Goal: Task Accomplishment & Management: Manage account settings

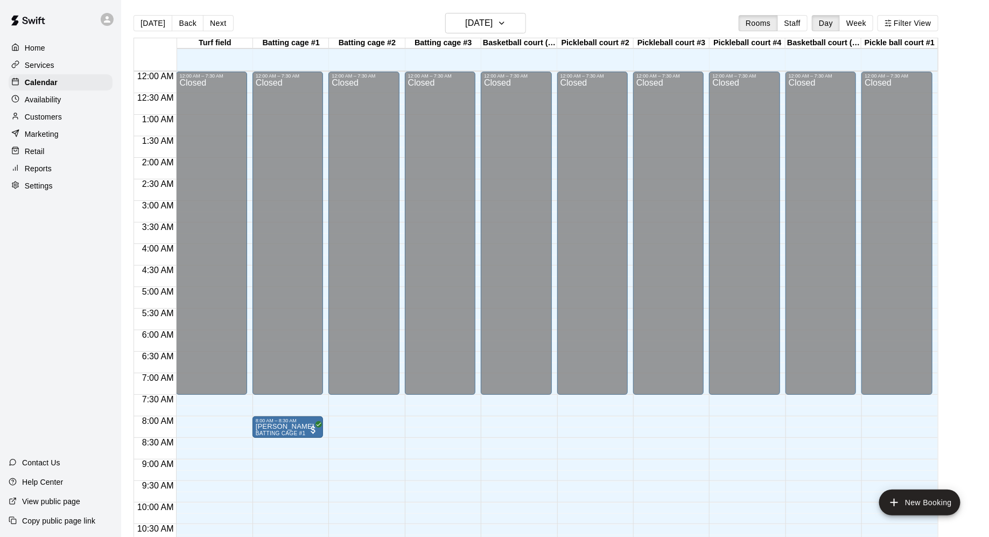
scroll to position [526, 0]
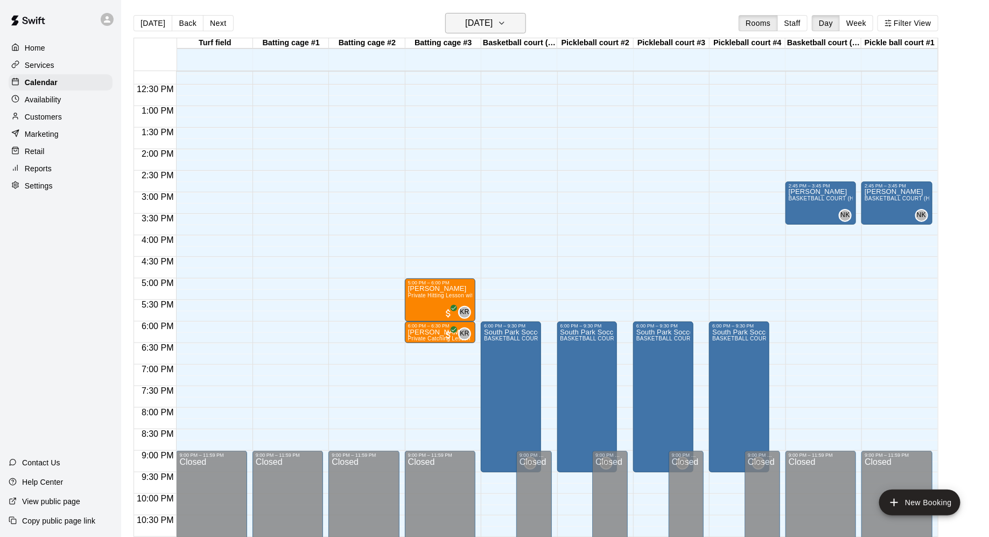
click at [506, 20] on icon "button" at bounding box center [502, 23] width 9 height 13
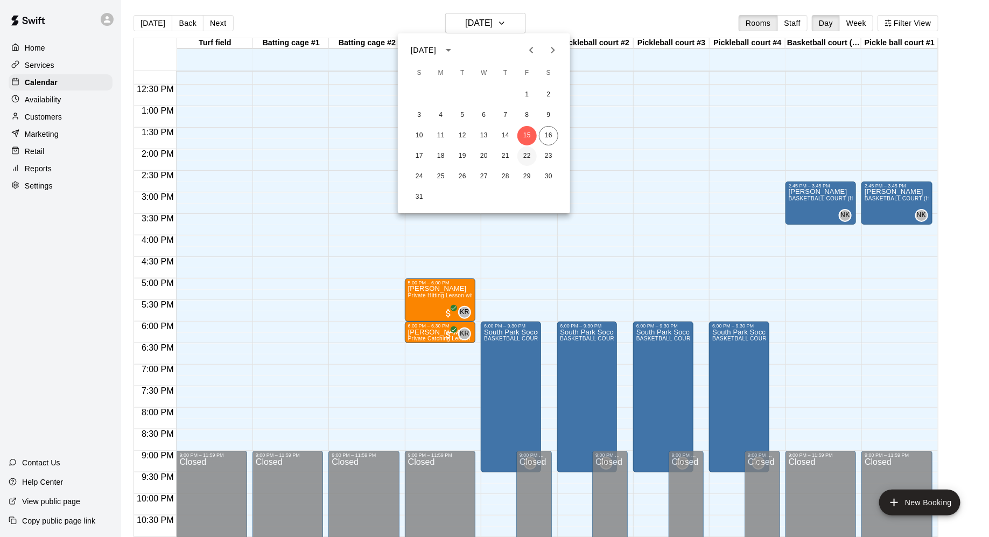
click at [520, 150] on button "22" at bounding box center [527, 156] width 19 height 19
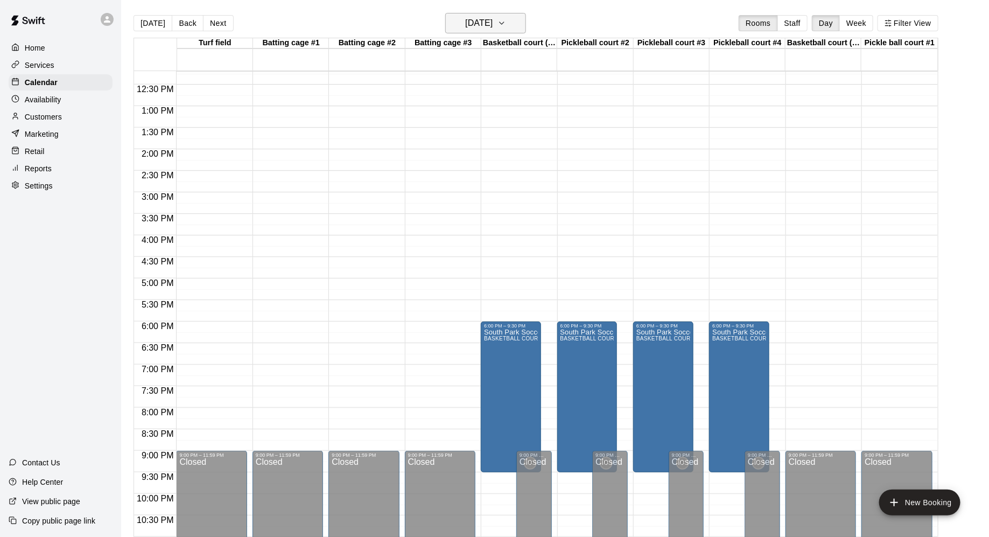
click at [506, 28] on icon "button" at bounding box center [502, 23] width 9 height 13
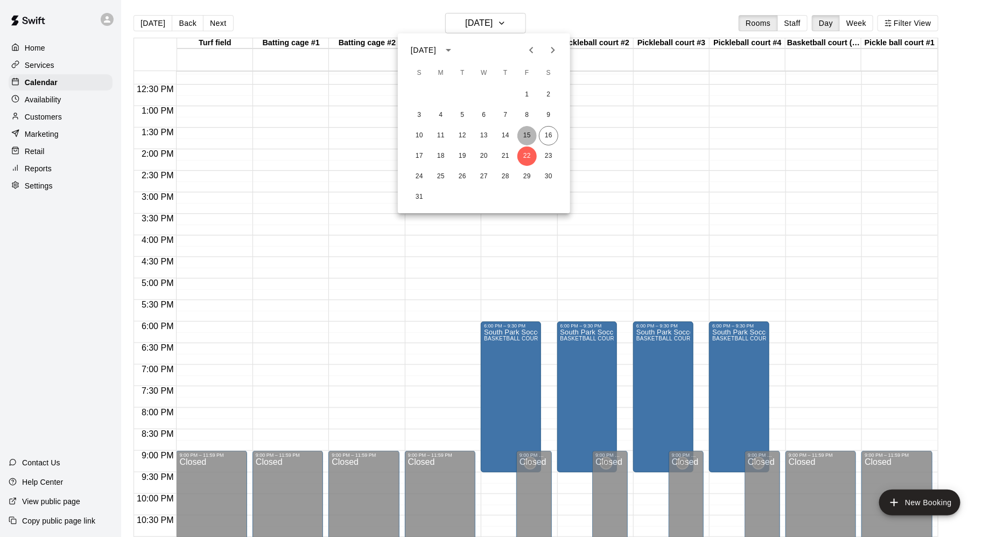
click at [526, 136] on button "15" at bounding box center [527, 135] width 19 height 19
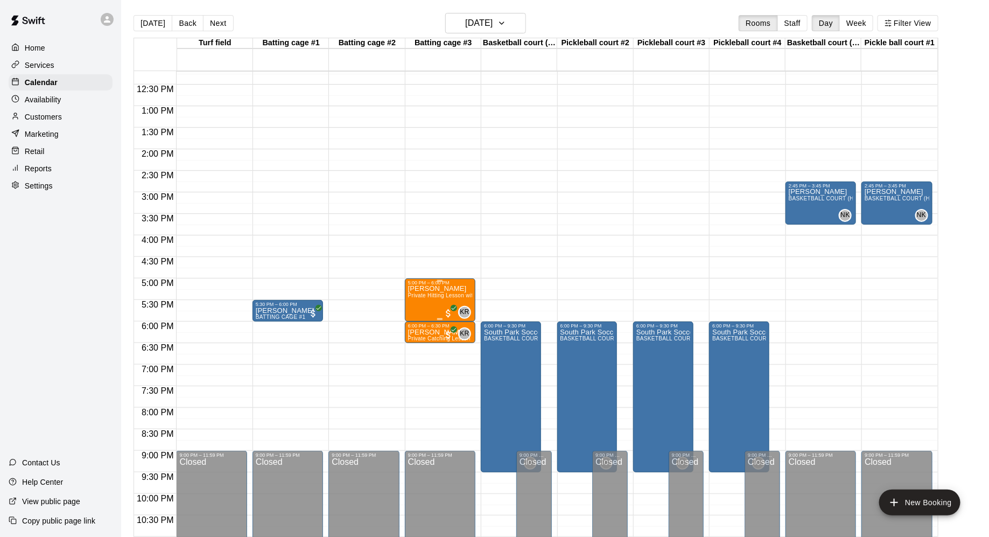
click at [466, 295] on span "Private Hitting Lesson with [PERSON_NAME]" at bounding box center [466, 295] width 117 height 6
click at [421, 308] on icon "edit" at bounding box center [419, 303] width 13 height 13
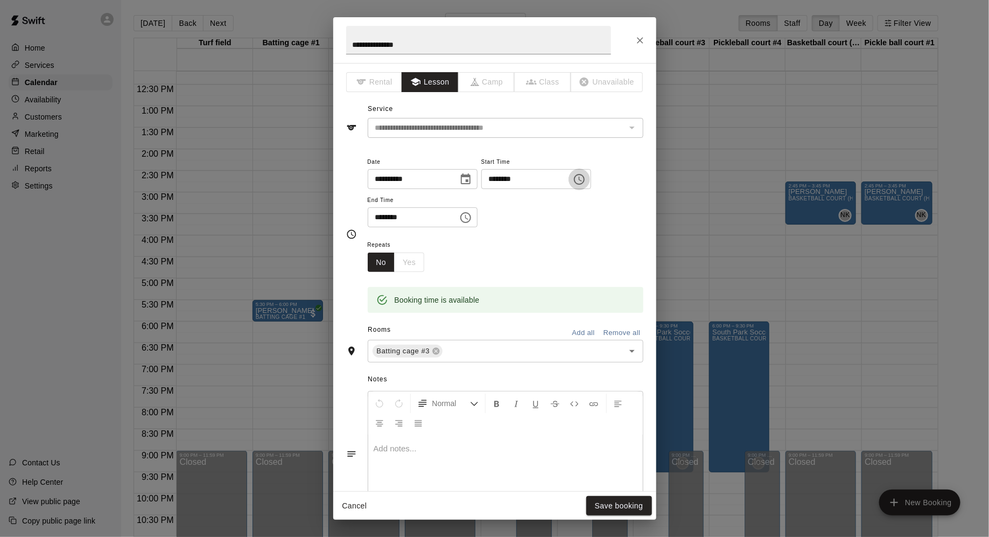
click at [583, 179] on icon "Choose time, selected time is 5:00 PM" at bounding box center [579, 179] width 13 height 13
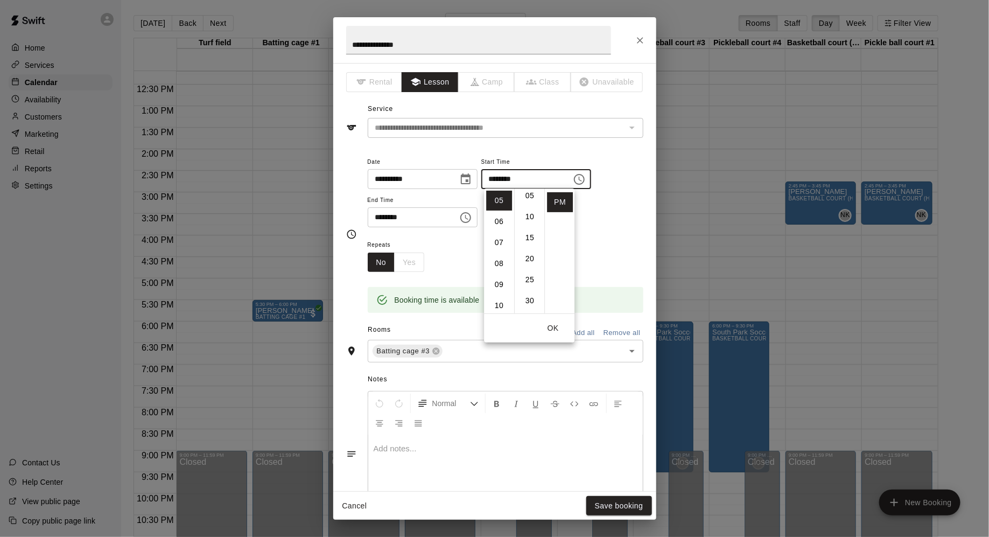
scroll to position [30, 0]
click at [527, 297] on li "30" at bounding box center [530, 297] width 26 height 20
type input "********"
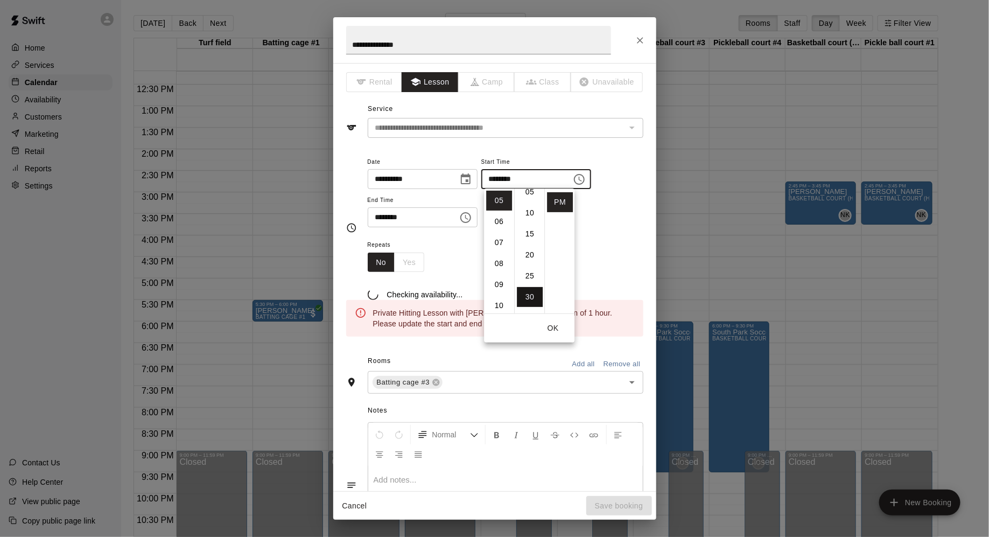
scroll to position [126, 0]
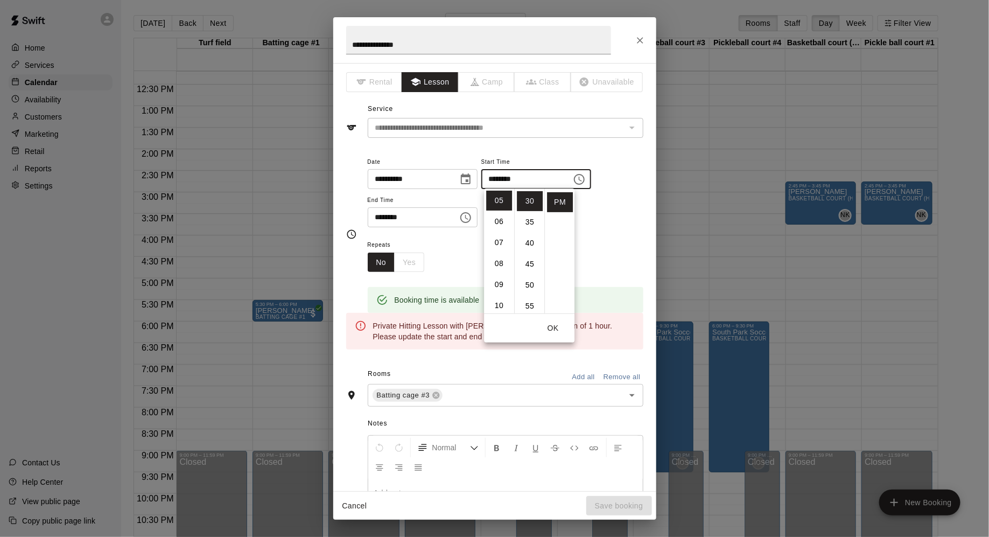
click at [462, 218] on button "Choose time, selected time is 6:00 PM" at bounding box center [466, 218] width 22 height 22
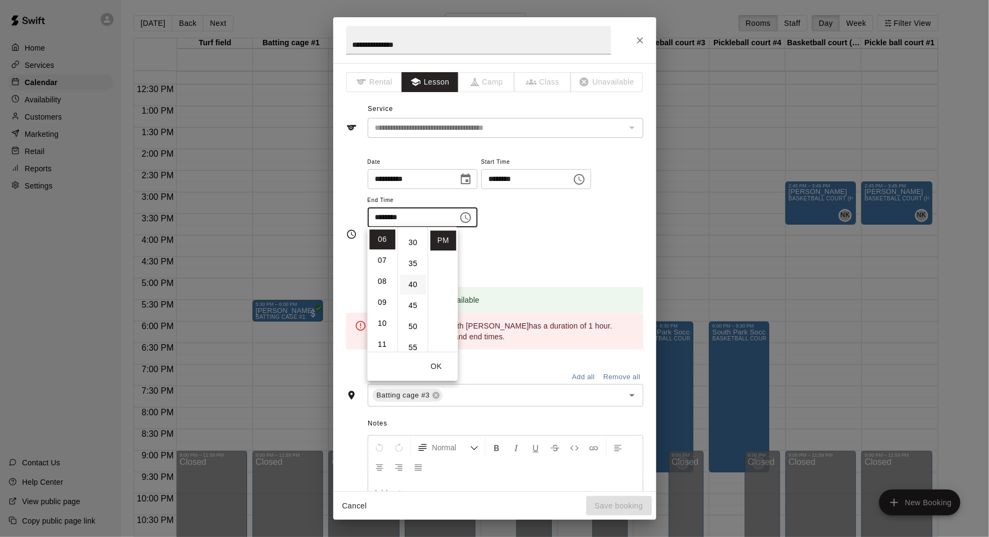
scroll to position [122, 0]
click at [410, 248] on li "30" at bounding box center [414, 243] width 26 height 20
type input "********"
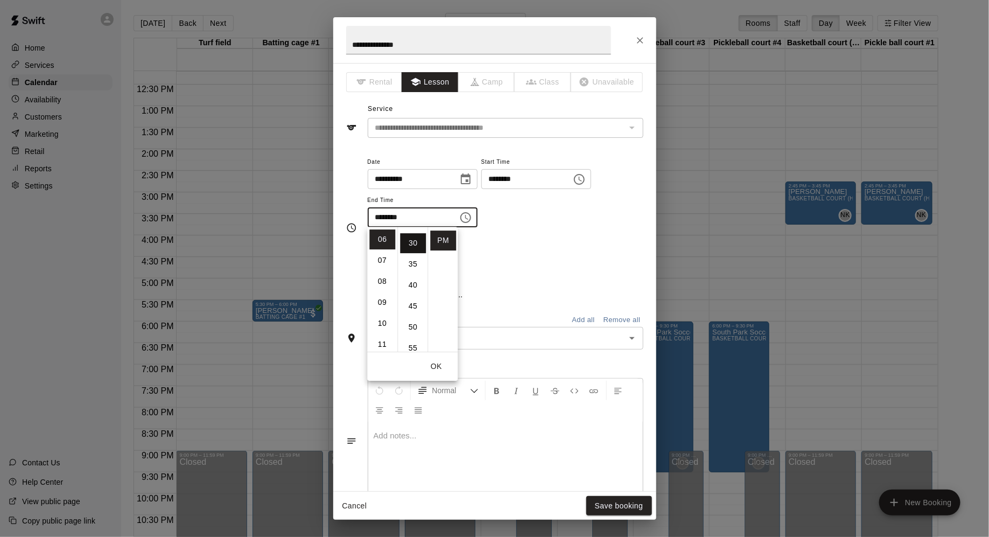
scroll to position [126, 0]
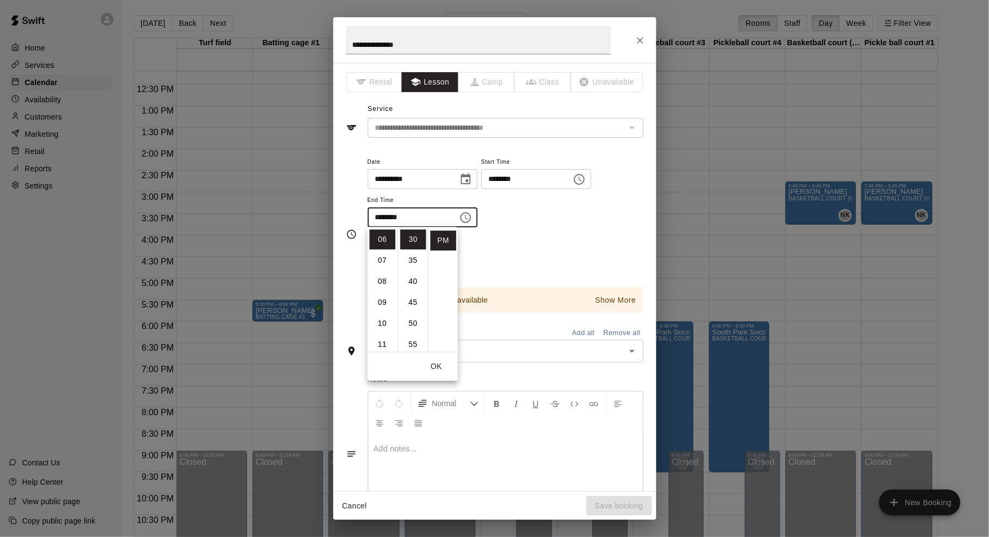
click at [527, 232] on div "**********" at bounding box center [506, 196] width 276 height 83
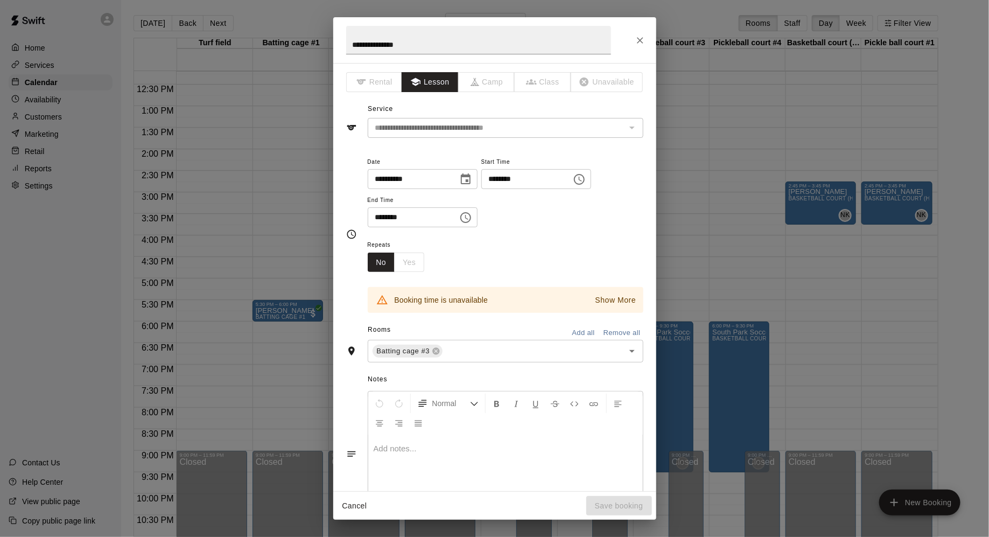
click at [464, 179] on icon "Choose date, selected date is Aug 15, 2025" at bounding box center [466, 178] width 10 height 11
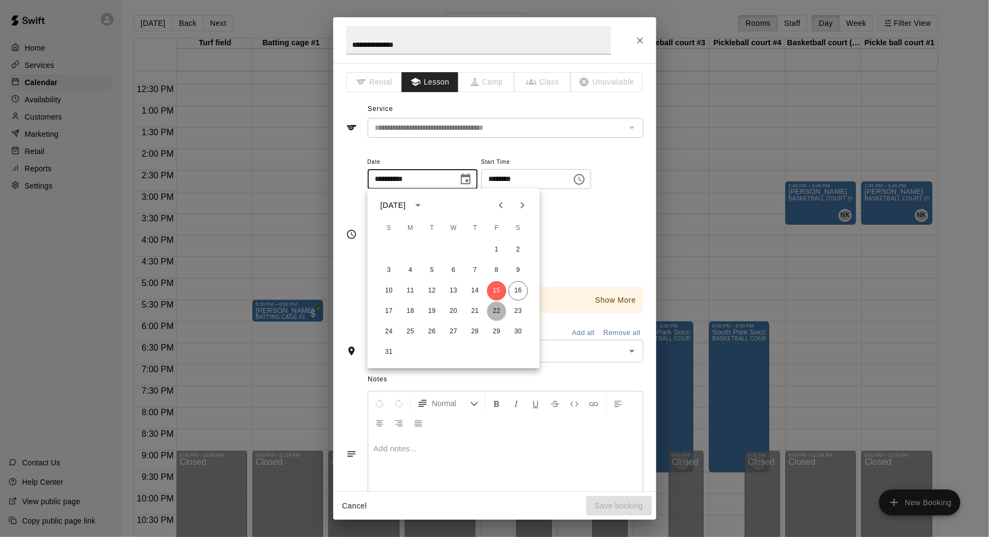
click at [491, 313] on button "22" at bounding box center [496, 311] width 19 height 19
type input "**********"
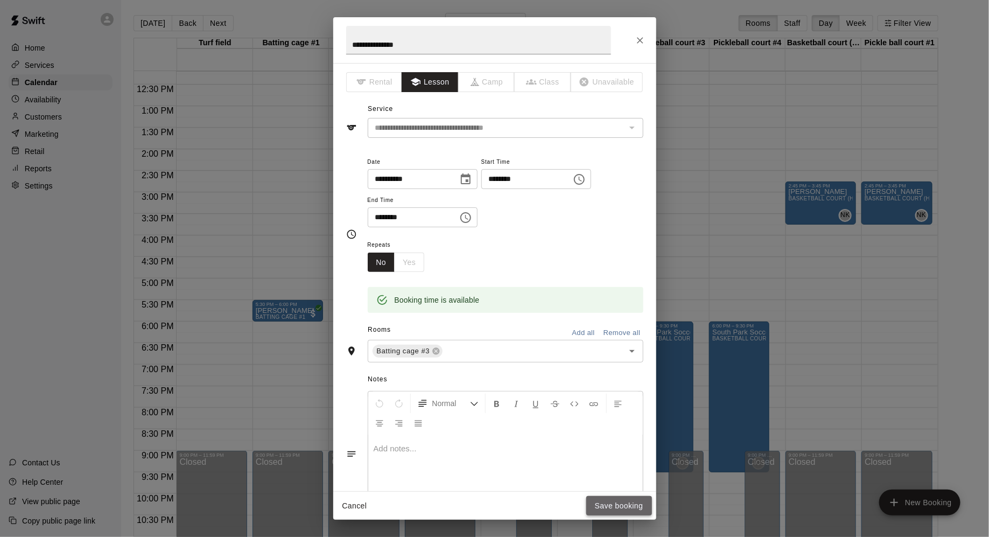
click at [612, 499] on button "Save booking" at bounding box center [620, 506] width 66 height 20
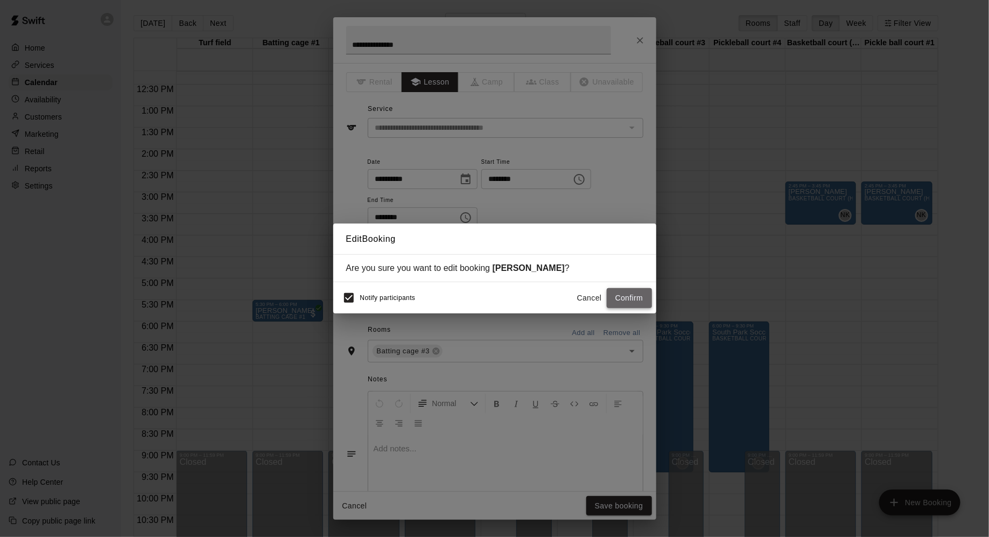
click at [630, 297] on button "Confirm" at bounding box center [629, 298] width 45 height 20
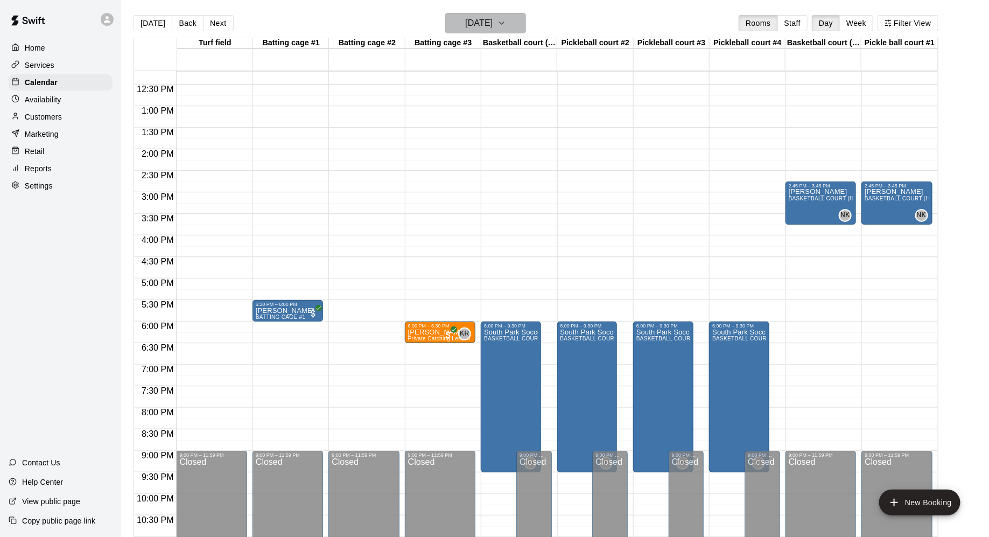
click at [506, 29] on icon "button" at bounding box center [502, 23] width 9 height 13
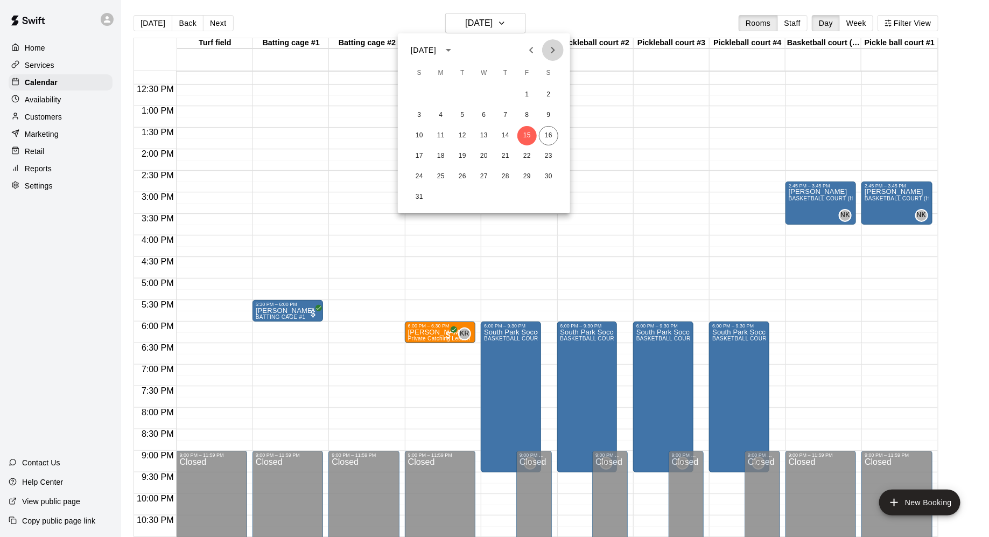
click at [551, 57] on button "Next month" at bounding box center [553, 50] width 22 height 22
click at [526, 99] on button "5" at bounding box center [527, 94] width 19 height 19
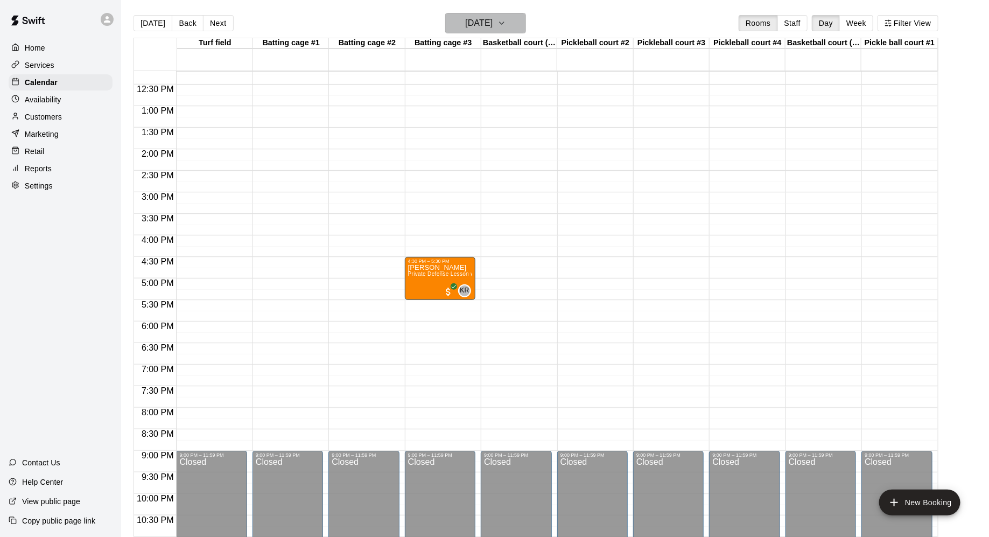
click at [508, 19] on button "[DATE]" at bounding box center [485, 23] width 81 height 20
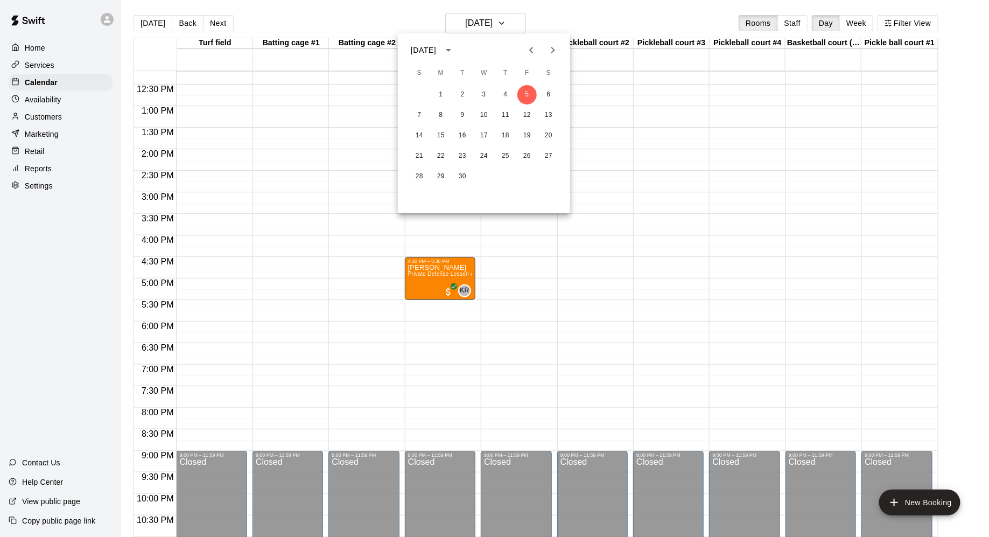
click at [624, 20] on div at bounding box center [494, 268] width 989 height 537
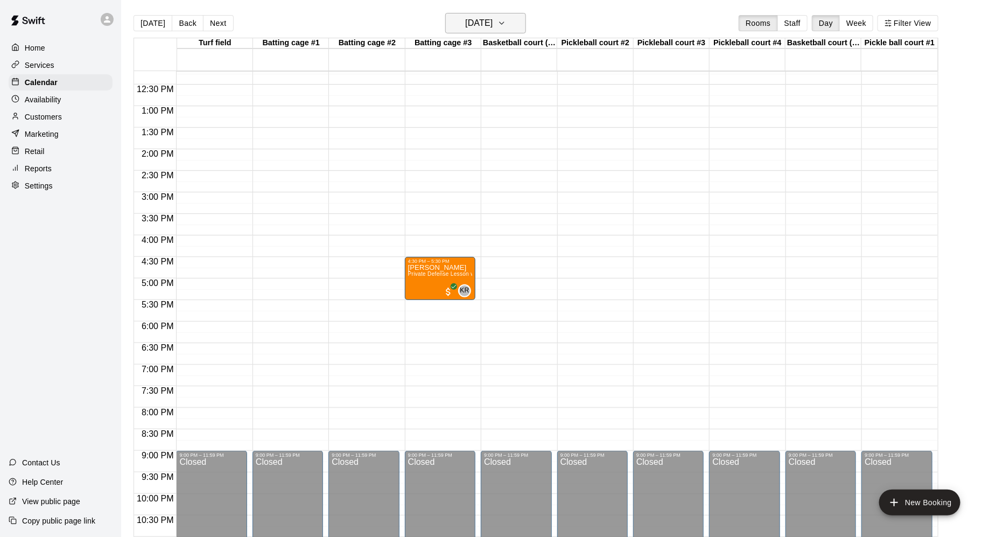
click at [473, 23] on h6 "[DATE]" at bounding box center [478, 23] width 27 height 15
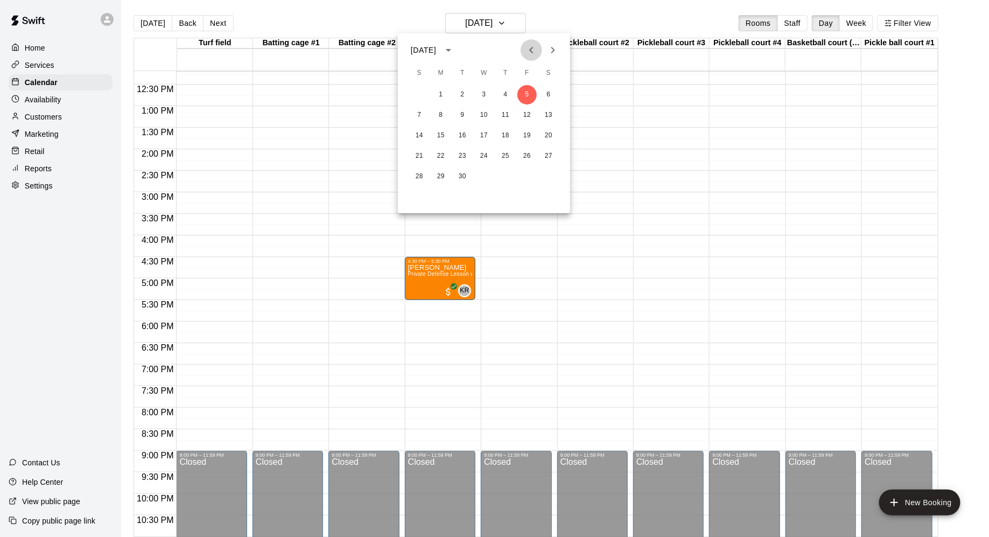
click at [534, 51] on icon "Previous month" at bounding box center [531, 50] width 13 height 13
click at [424, 158] on button "17" at bounding box center [419, 156] width 19 height 19
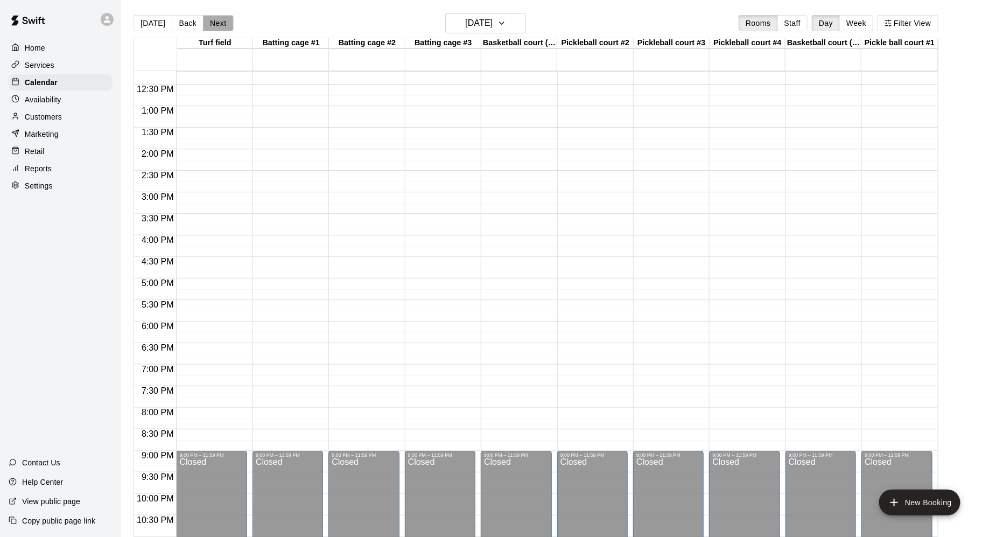
click at [220, 18] on button "Next" at bounding box center [218, 23] width 30 height 16
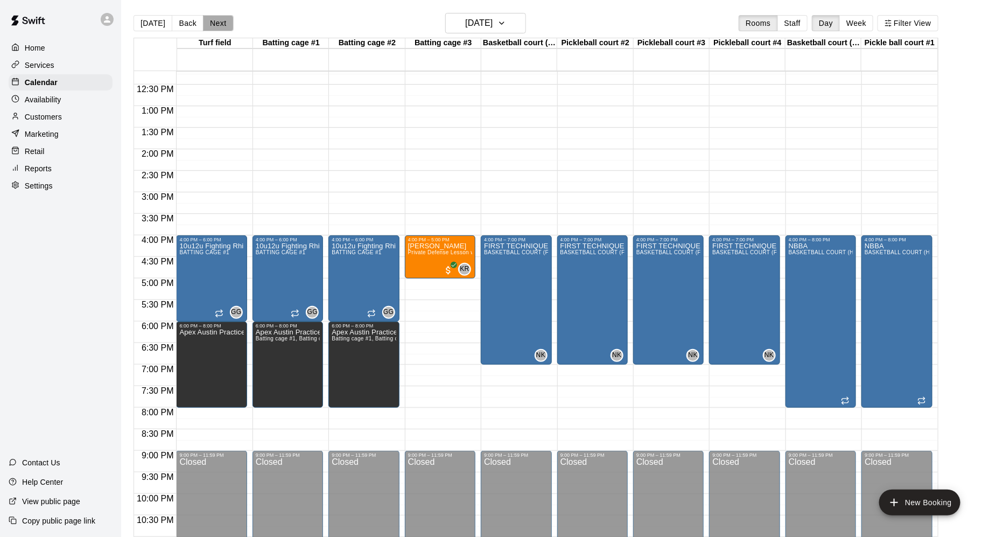
click at [220, 24] on button "Next" at bounding box center [218, 23] width 30 height 16
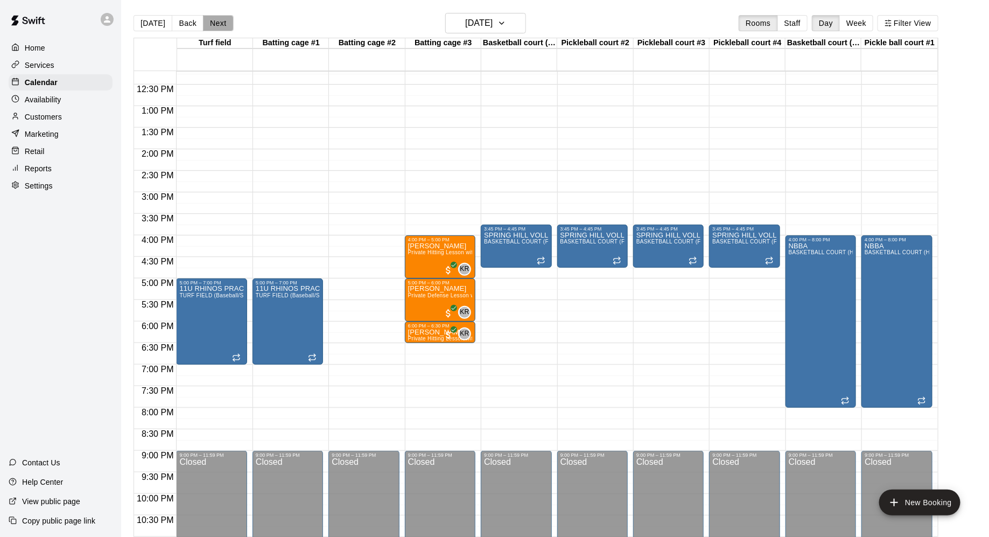
click at [220, 24] on button "Next" at bounding box center [218, 23] width 30 height 16
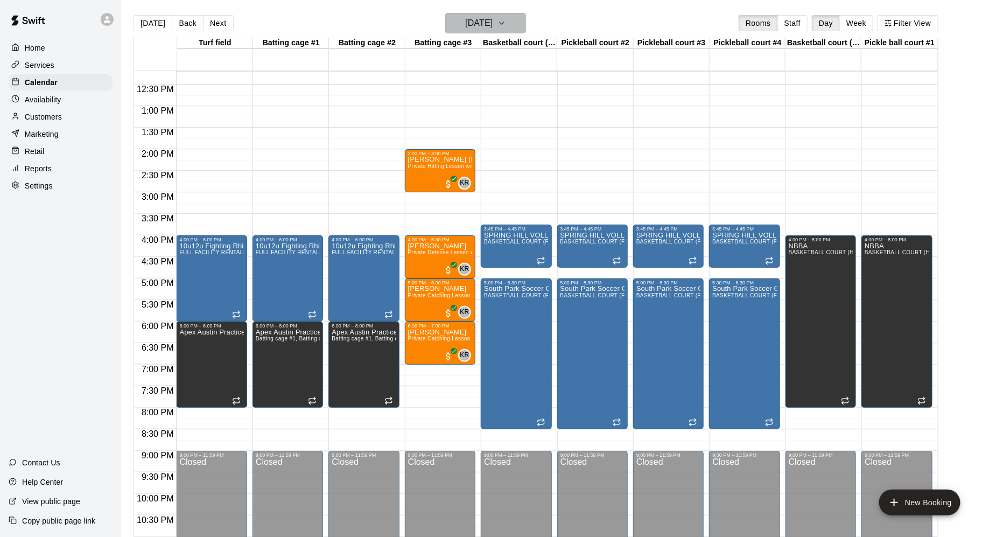
click at [465, 29] on h6 "[DATE]" at bounding box center [478, 23] width 27 height 15
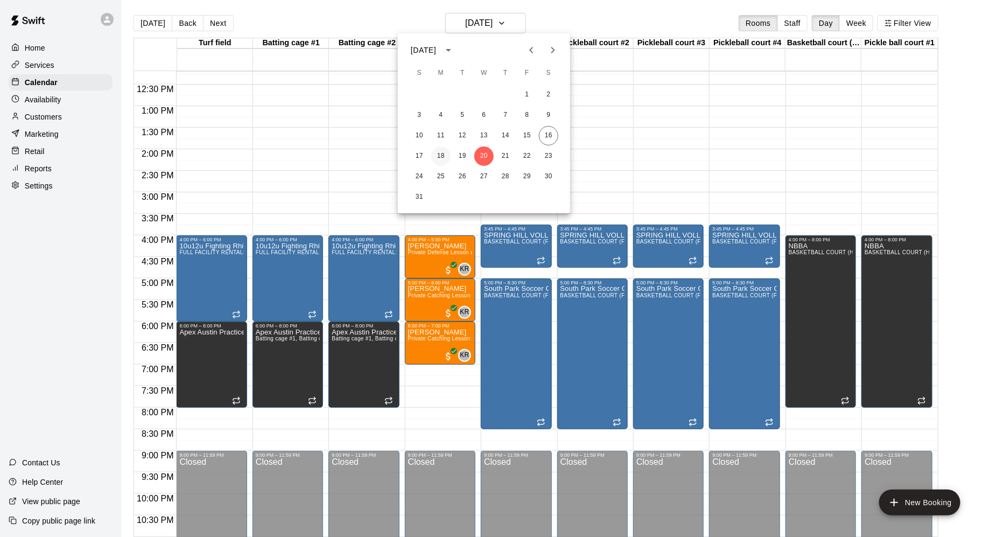
click at [441, 154] on button "18" at bounding box center [440, 156] width 19 height 19
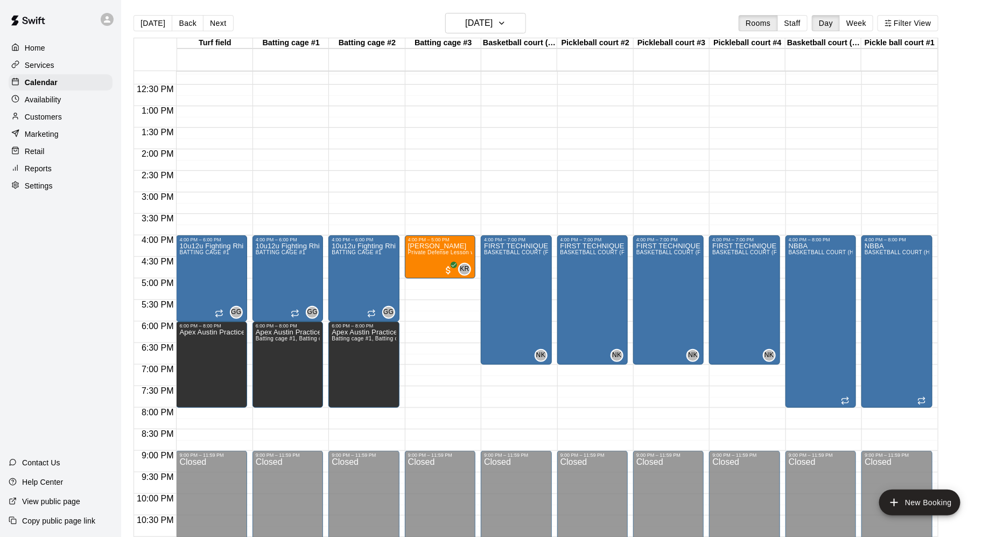
click at [73, 96] on div "Availability" at bounding box center [61, 100] width 104 height 16
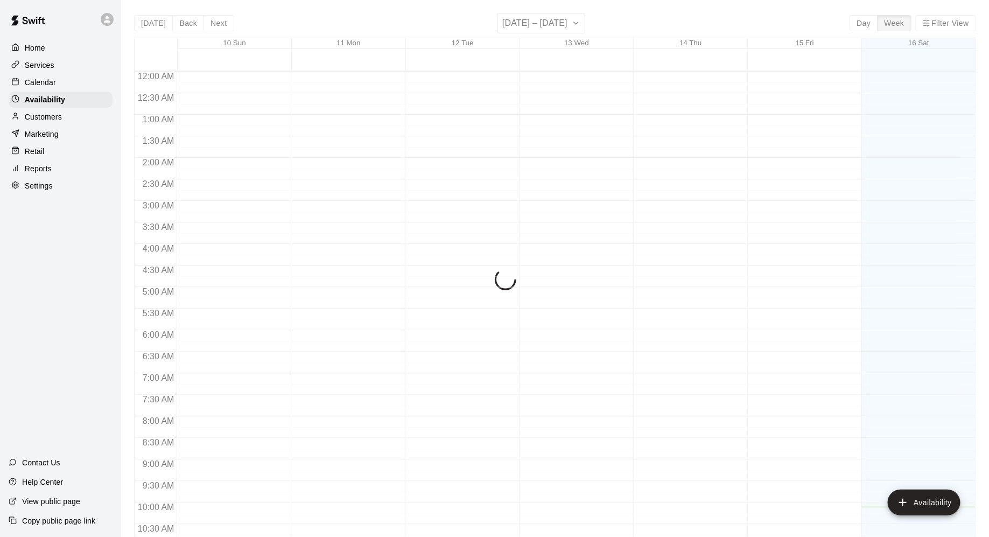
scroll to position [435, 0]
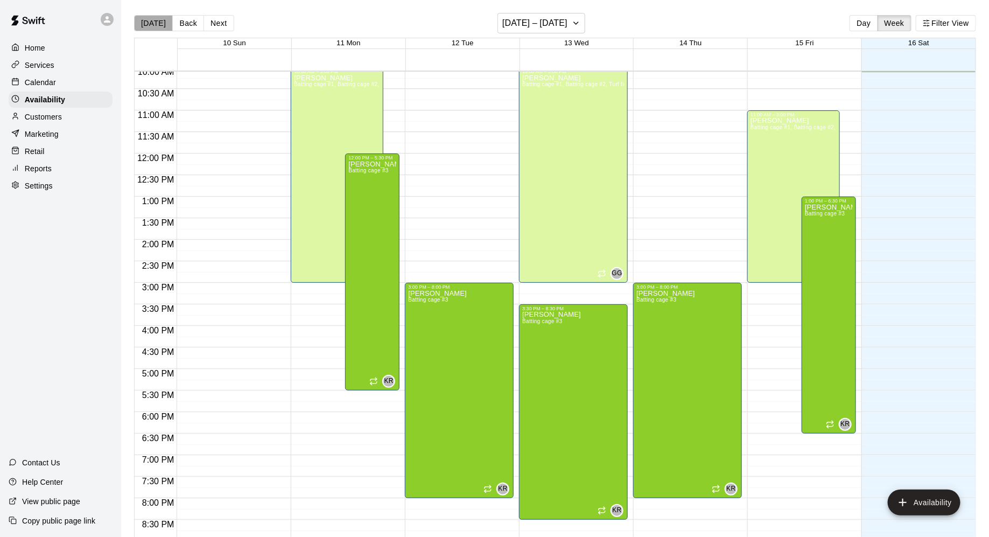
click at [158, 22] on button "[DATE]" at bounding box center [153, 23] width 39 height 16
click at [219, 22] on button "Next" at bounding box center [219, 23] width 30 height 16
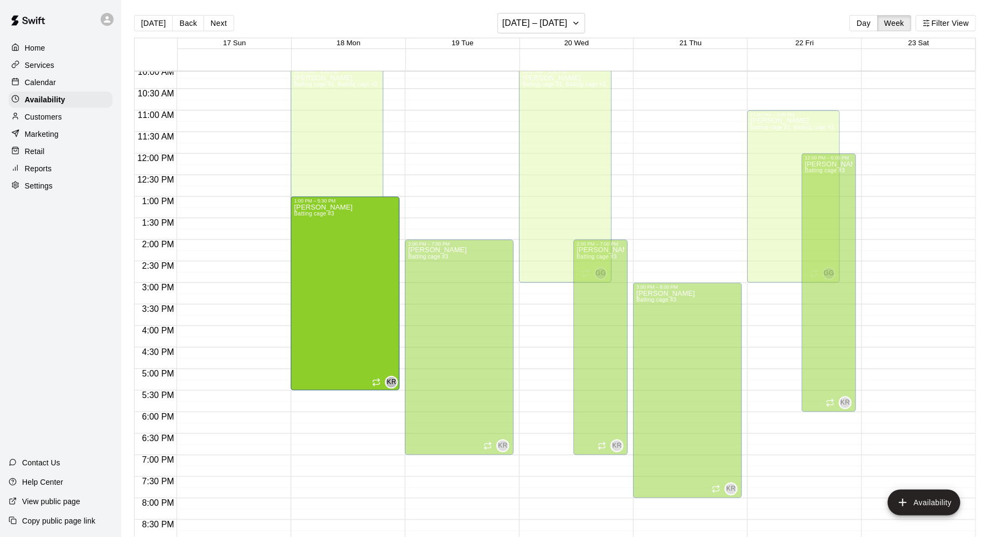
drag, startPoint x: 373, startPoint y: 112, endPoint x: 375, endPoint y: 200, distance: 88.9
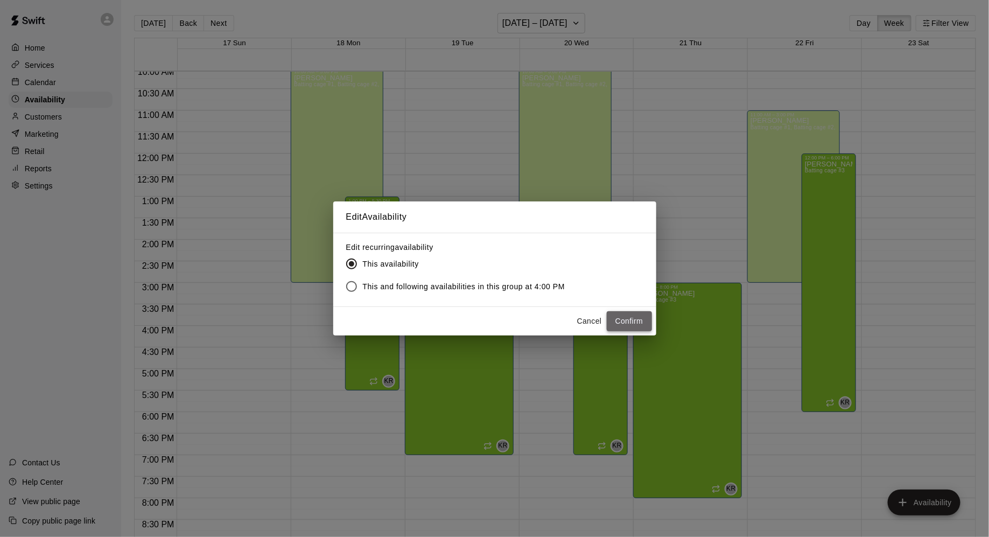
click at [631, 326] on button "Confirm" at bounding box center [629, 321] width 45 height 20
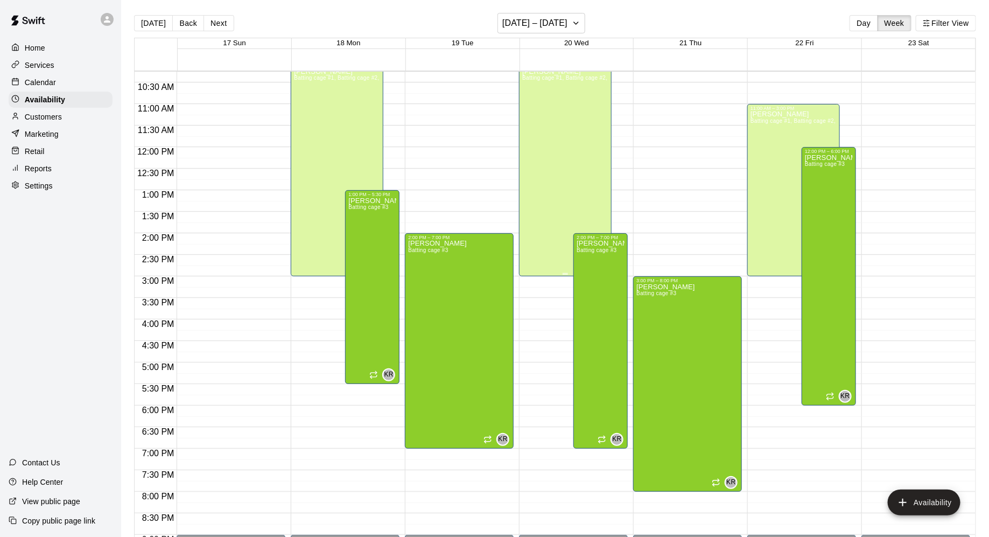
scroll to position [436, 0]
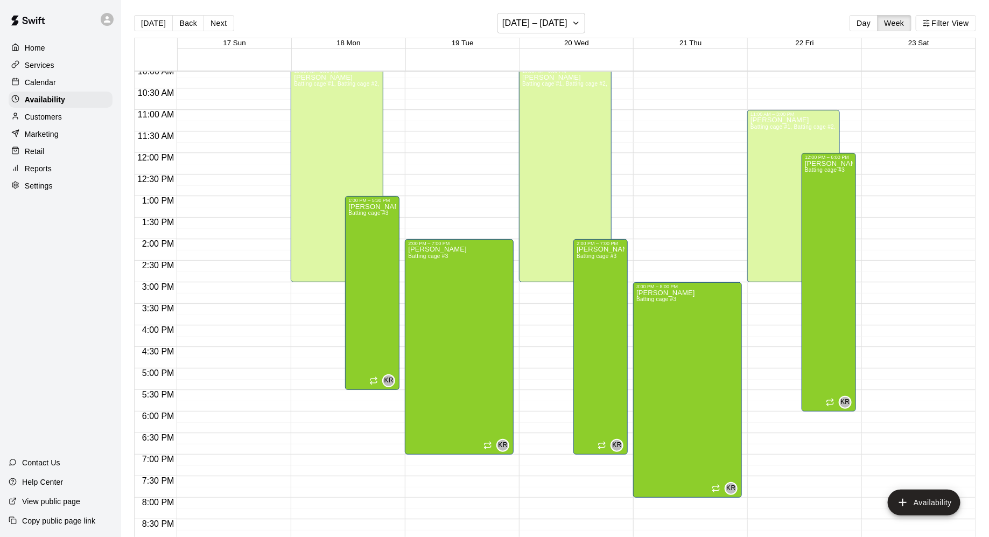
click at [50, 81] on p "Calendar" at bounding box center [40, 82] width 31 height 11
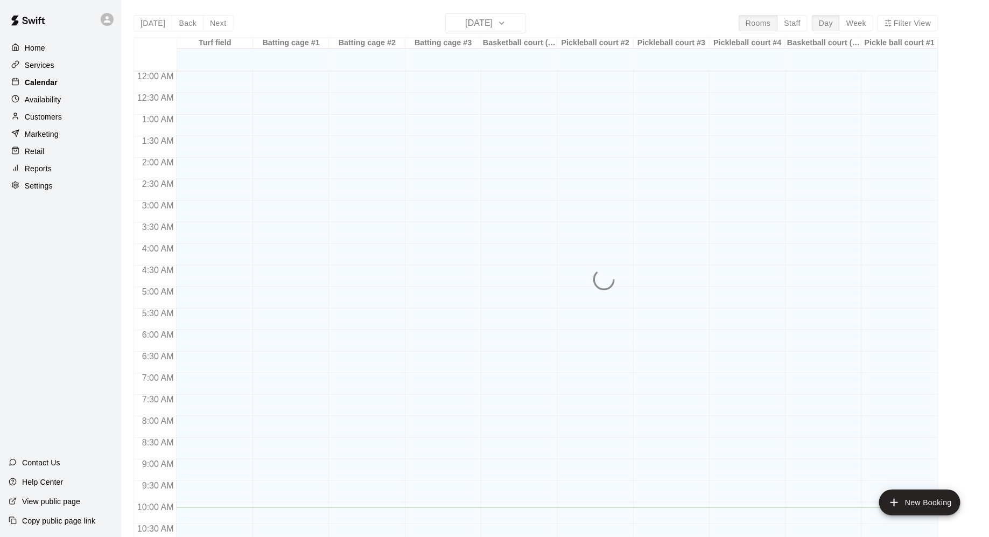
scroll to position [436, 0]
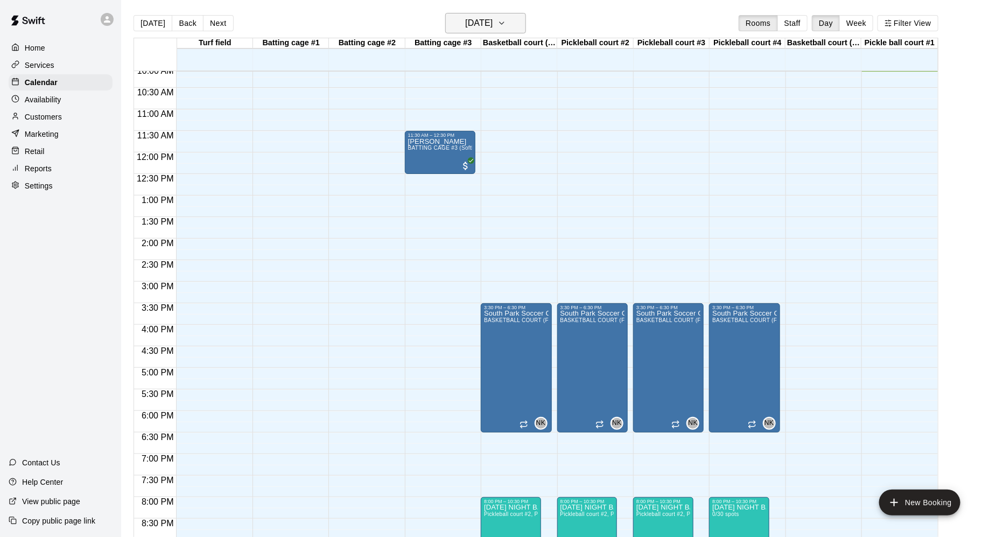
click at [506, 26] on icon "button" at bounding box center [502, 23] width 9 height 13
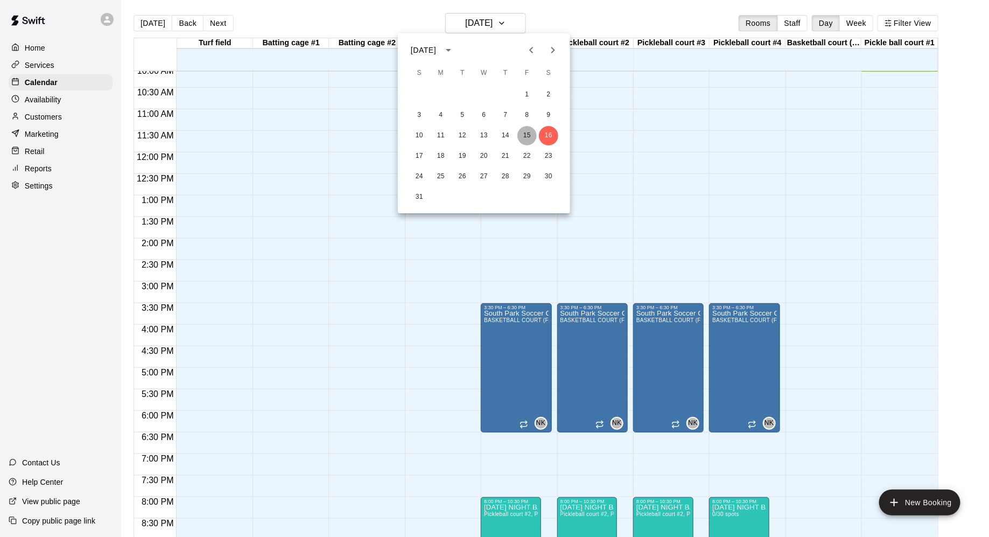
click at [529, 130] on button "15" at bounding box center [527, 135] width 19 height 19
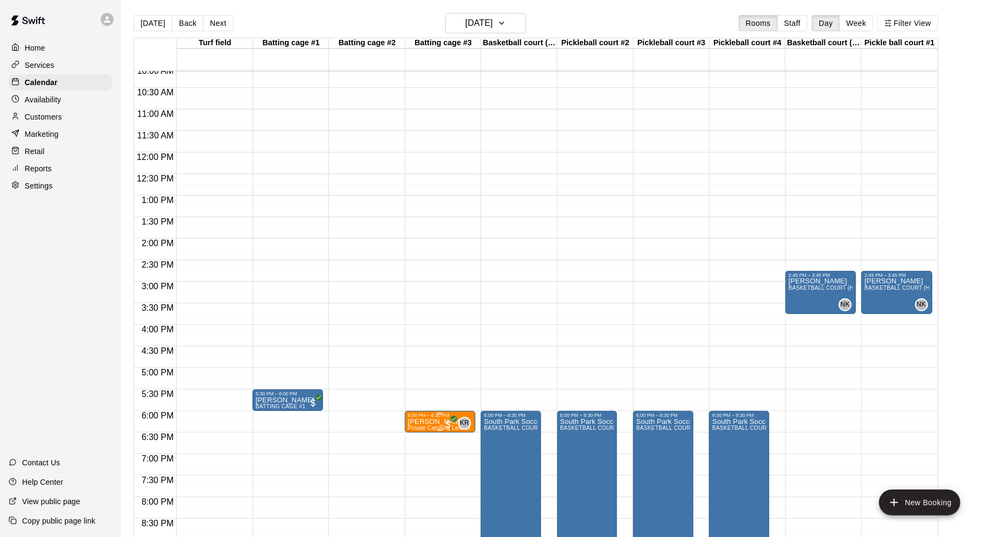
click at [440, 422] on p "[PERSON_NAME]" at bounding box center [440, 422] width 64 height 0
click at [421, 434] on icon "edit" at bounding box center [419, 432] width 13 height 13
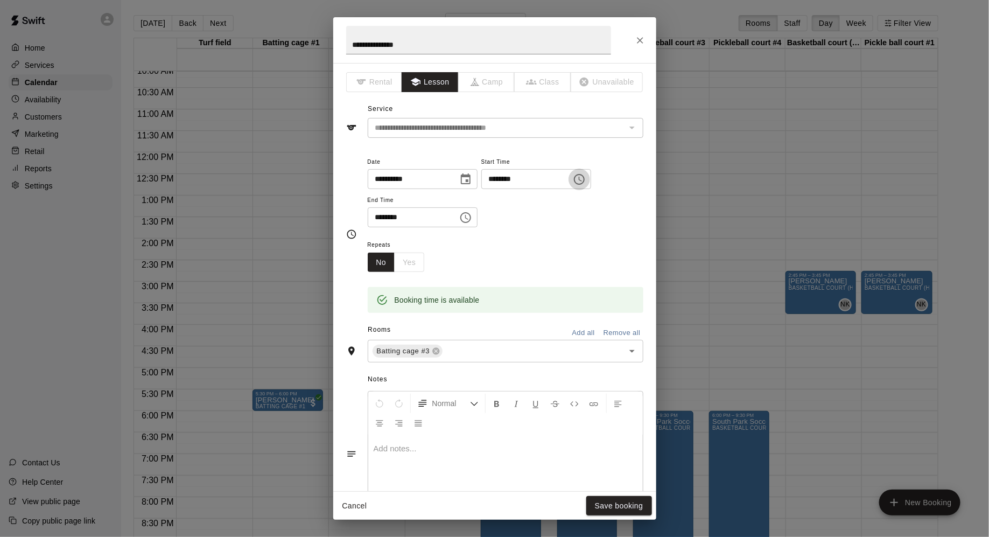
click at [585, 182] on icon "Choose time, selected time is 6:00 PM" at bounding box center [579, 179] width 11 height 11
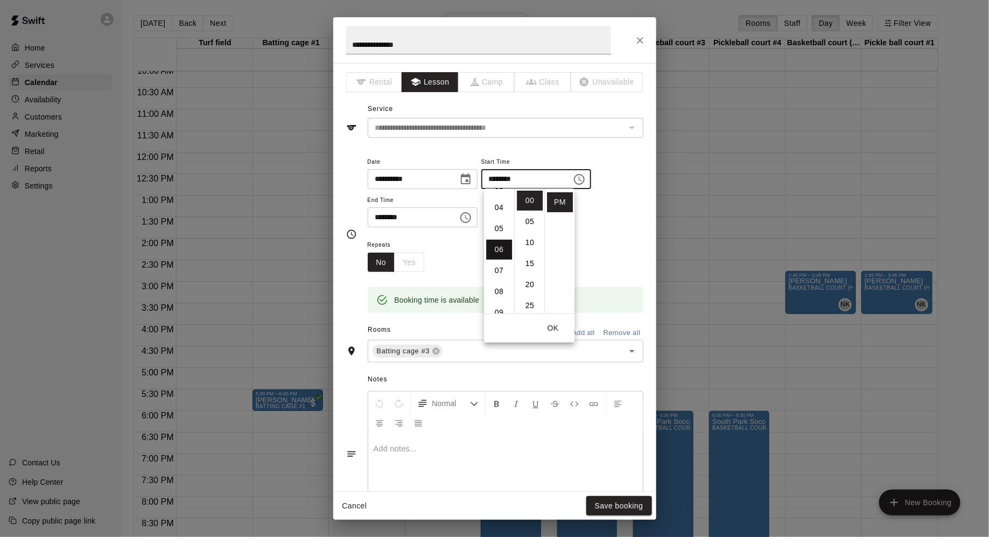
scroll to position [74, 0]
click at [501, 228] on li "05" at bounding box center [499, 232] width 26 height 20
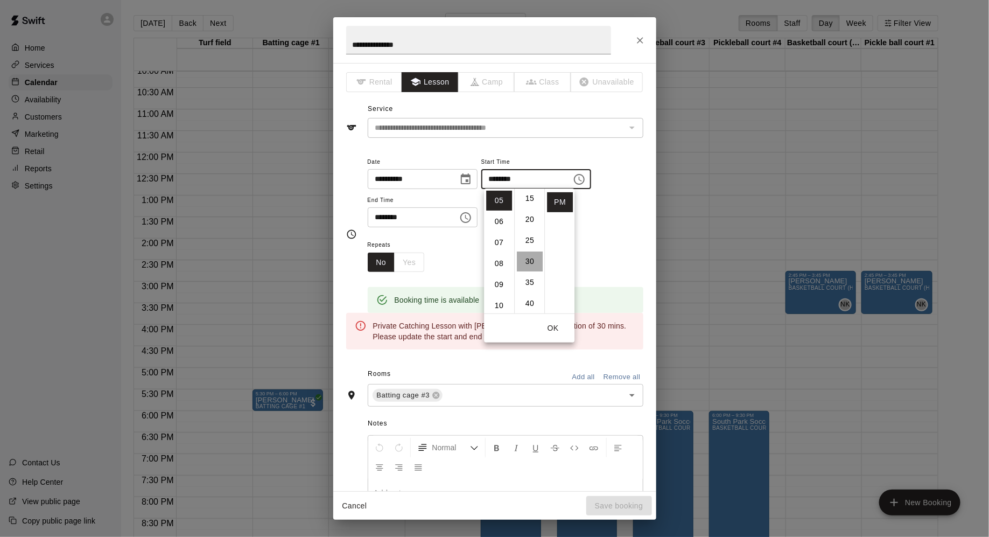
click at [533, 260] on li "30" at bounding box center [530, 262] width 26 height 20
type input "********"
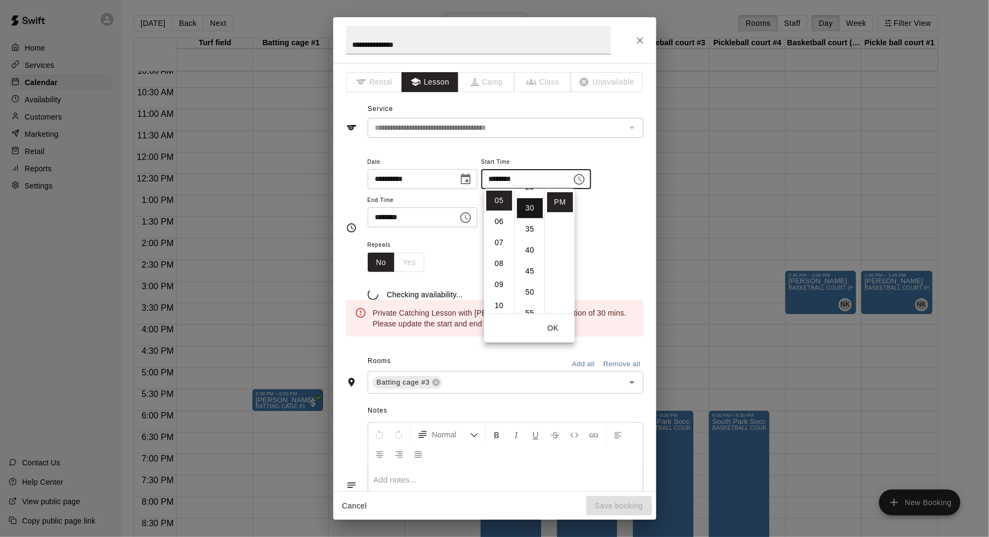
scroll to position [126, 0]
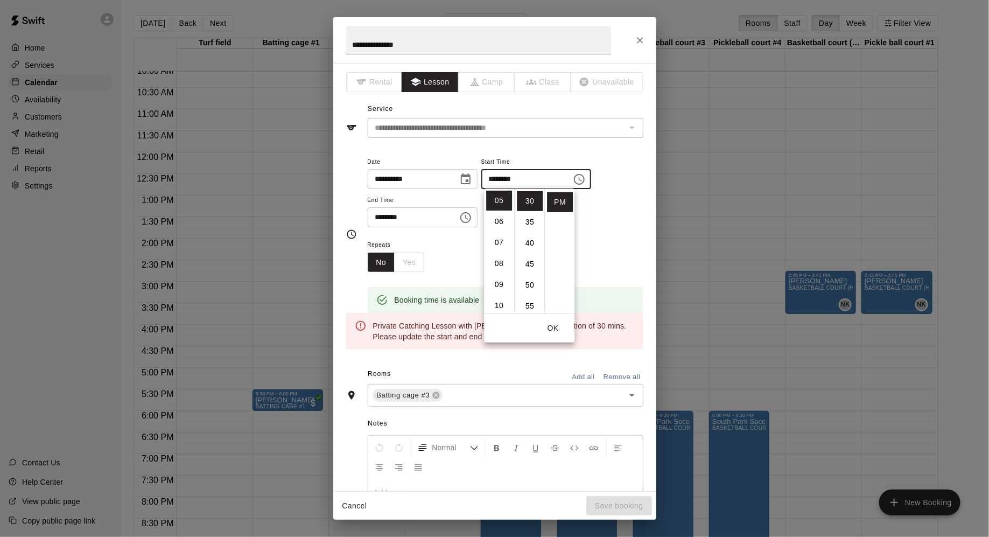
click at [467, 218] on icon "Choose time, selected time is 6:30 PM" at bounding box center [465, 217] width 13 height 13
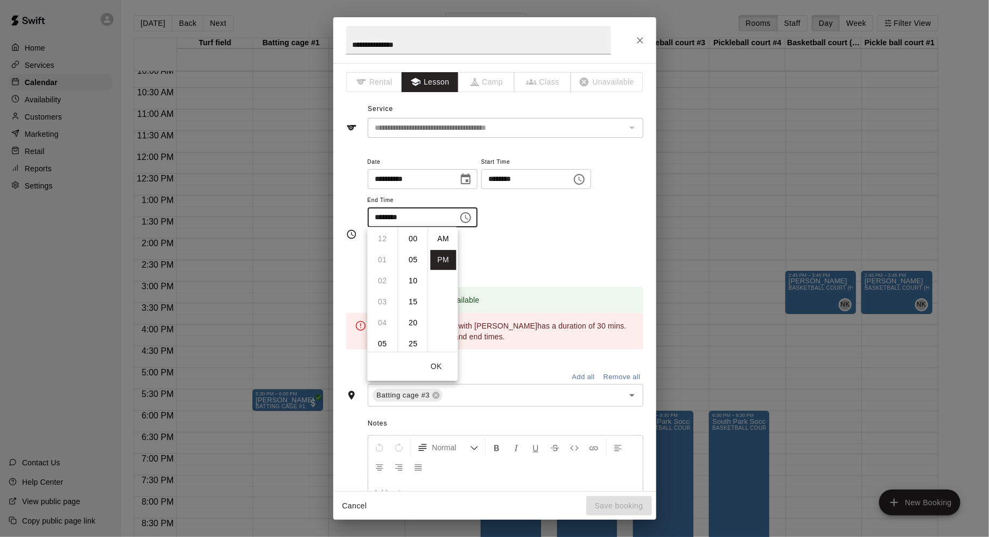
scroll to position [19, 0]
click at [520, 236] on div "**********" at bounding box center [506, 196] width 276 height 83
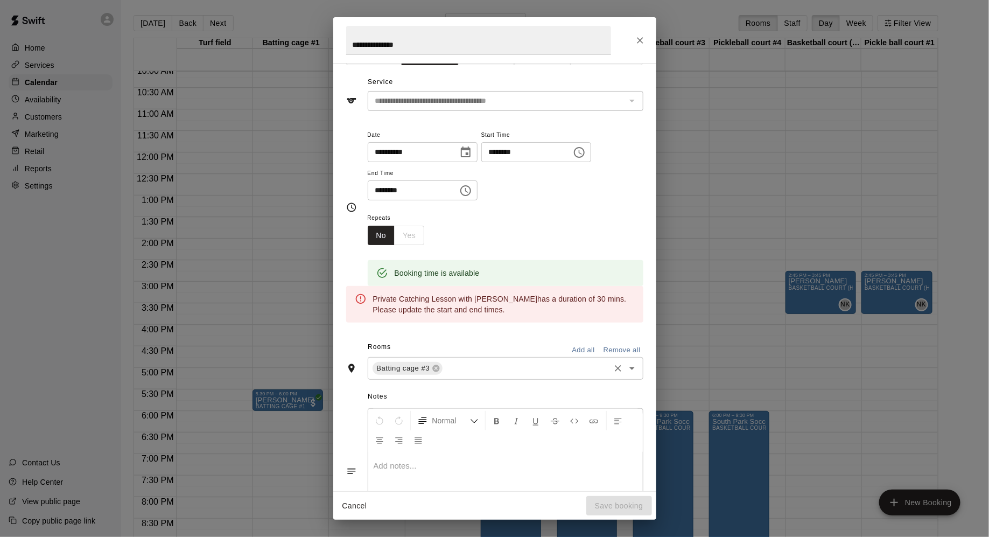
scroll to position [28, 0]
click at [593, 119] on div "**********" at bounding box center [494, 229] width 297 height 220
click at [593, 113] on div "**********" at bounding box center [494, 277] width 323 height 428
click at [630, 182] on div "**********" at bounding box center [506, 163] width 276 height 73
click at [462, 186] on button "Choose time, selected time is 6:30 PM" at bounding box center [466, 190] width 22 height 22
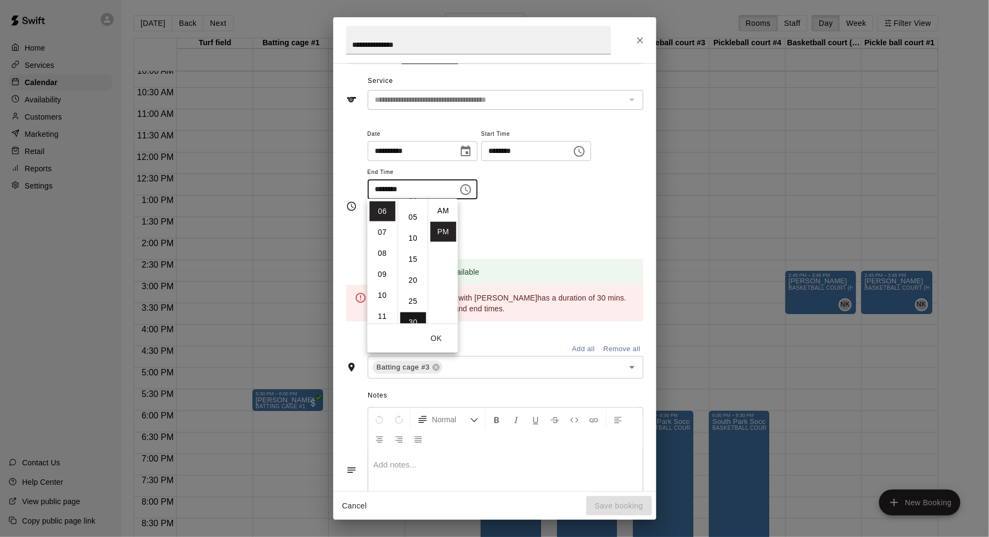
scroll to position [0, 0]
click at [410, 211] on li "00" at bounding box center [414, 211] width 26 height 20
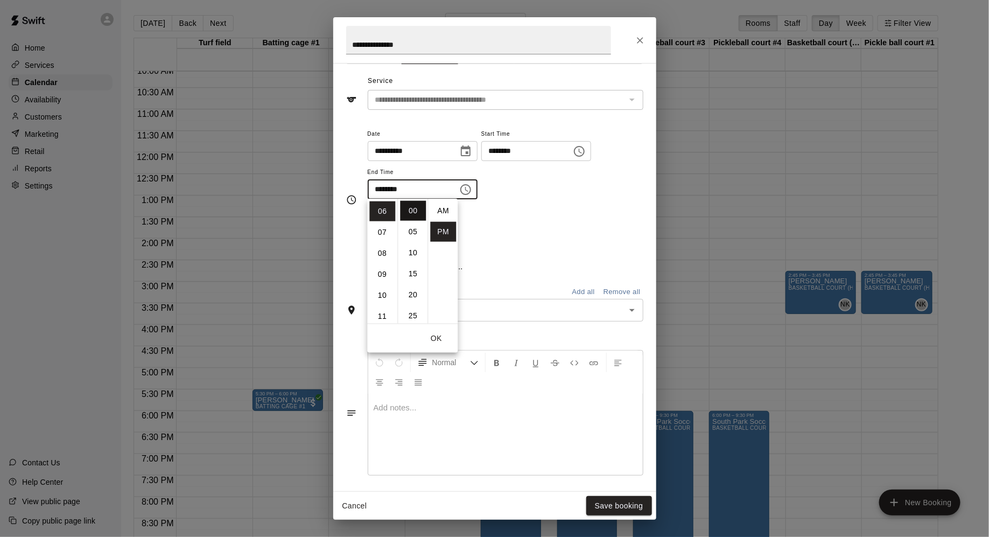
type input "********"
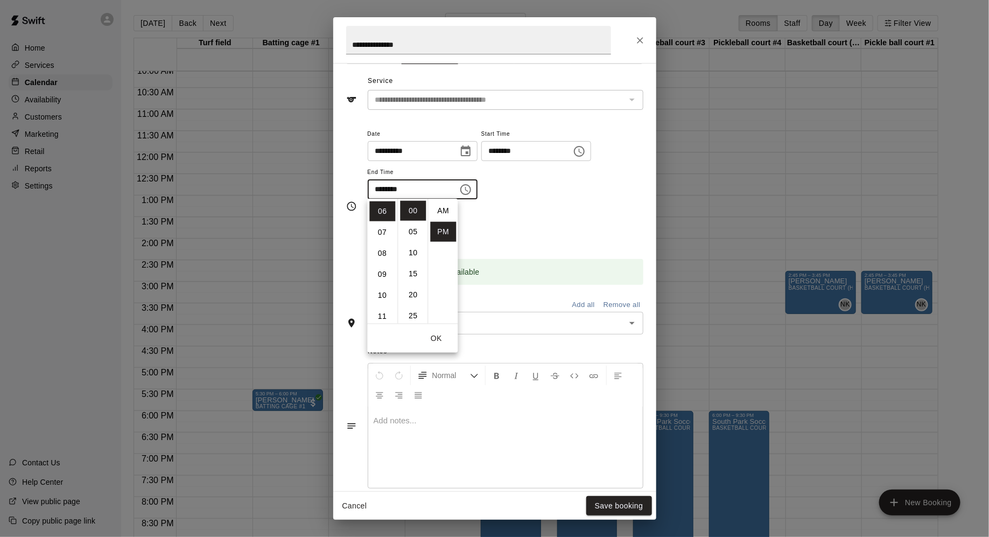
click at [510, 207] on div "**********" at bounding box center [506, 168] width 276 height 83
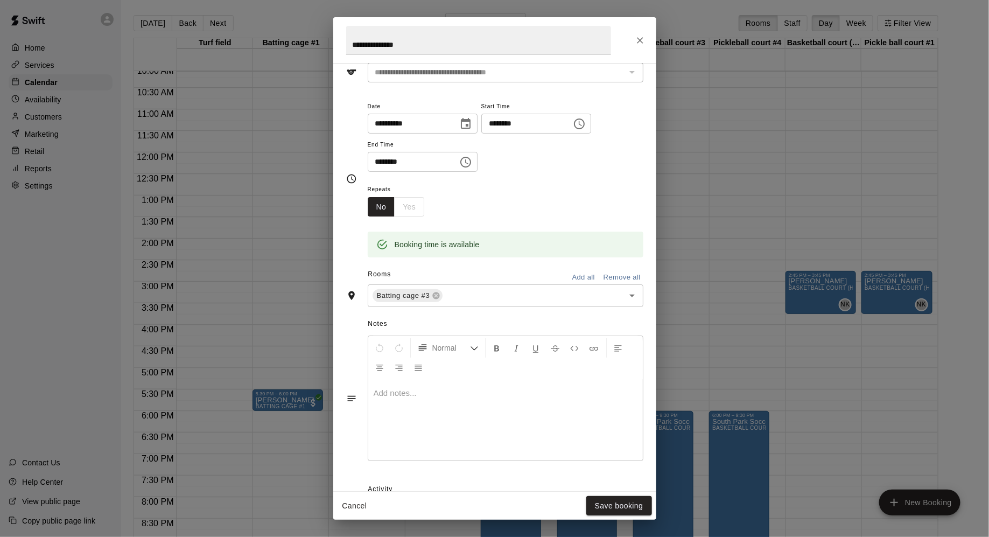
scroll to position [58, 0]
click at [466, 121] on icon "Choose date, selected date is Aug 15, 2025" at bounding box center [465, 121] width 13 height 13
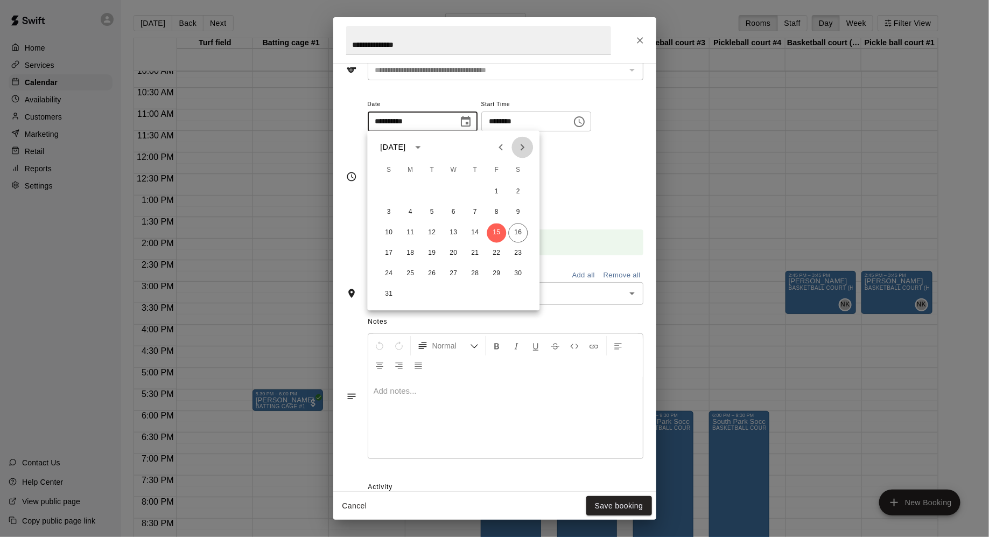
click at [521, 148] on icon "Next month" at bounding box center [523, 147] width 13 height 13
click at [497, 196] on button "5" at bounding box center [496, 192] width 19 height 19
type input "**********"
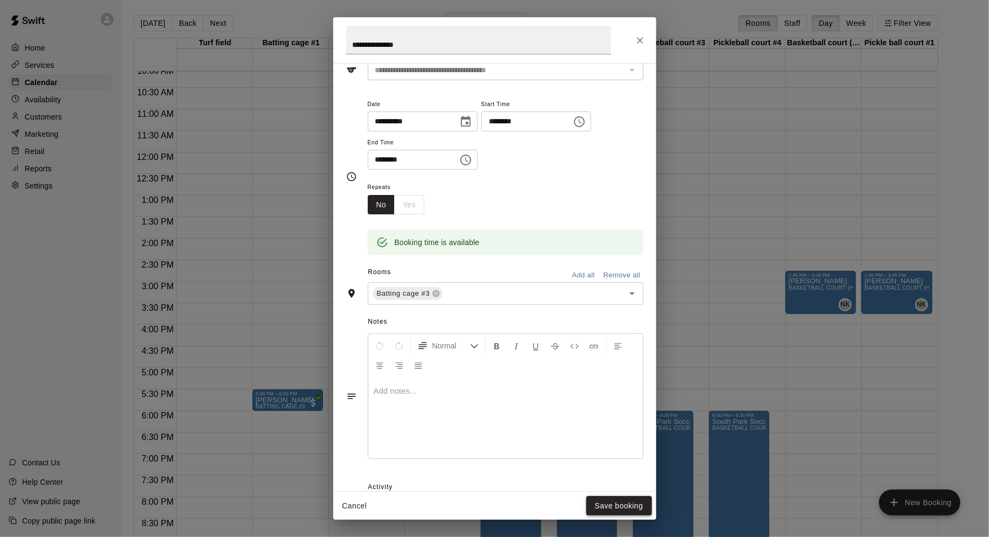
click at [618, 503] on button "Save booking" at bounding box center [620, 506] width 66 height 20
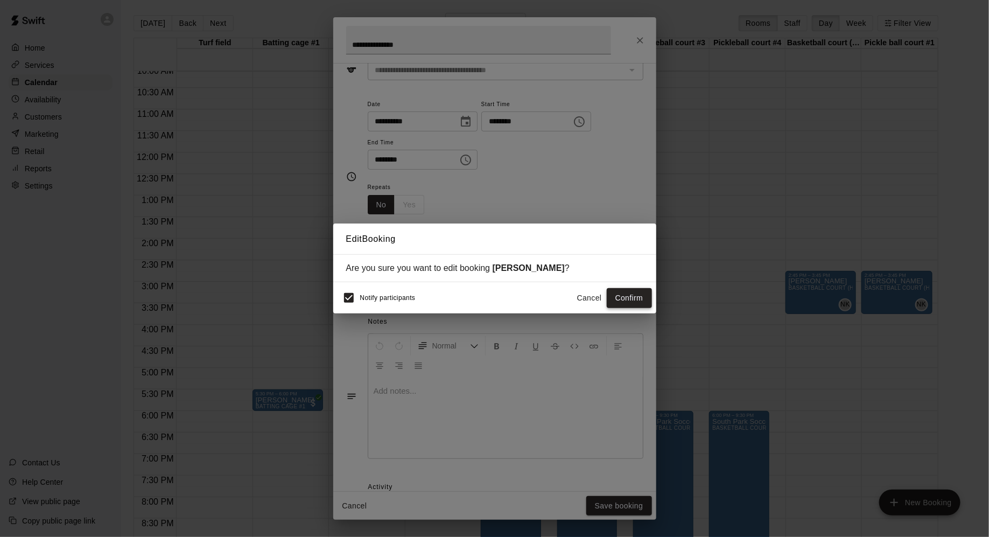
click at [633, 303] on button "Confirm" at bounding box center [629, 298] width 45 height 20
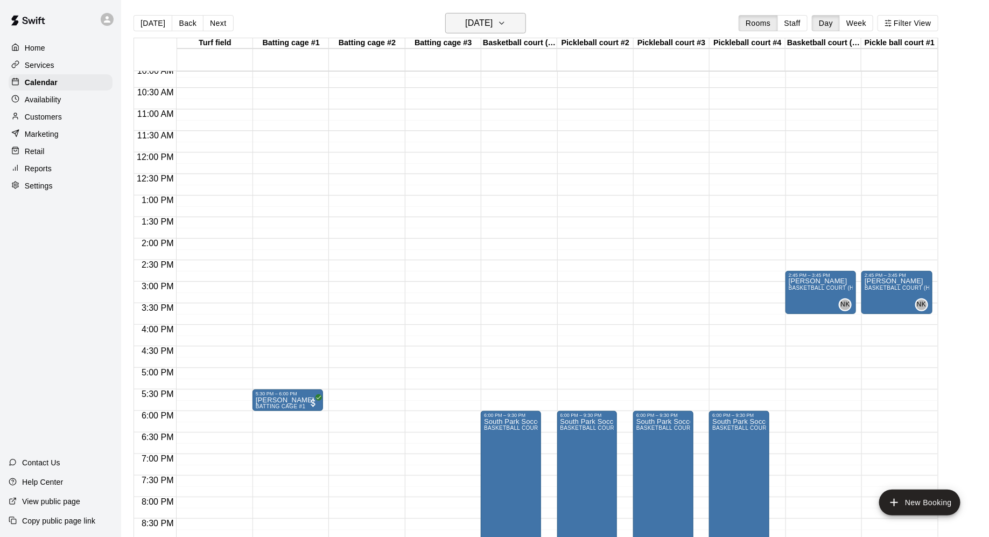
click at [508, 23] on button "[DATE]" at bounding box center [485, 23] width 81 height 20
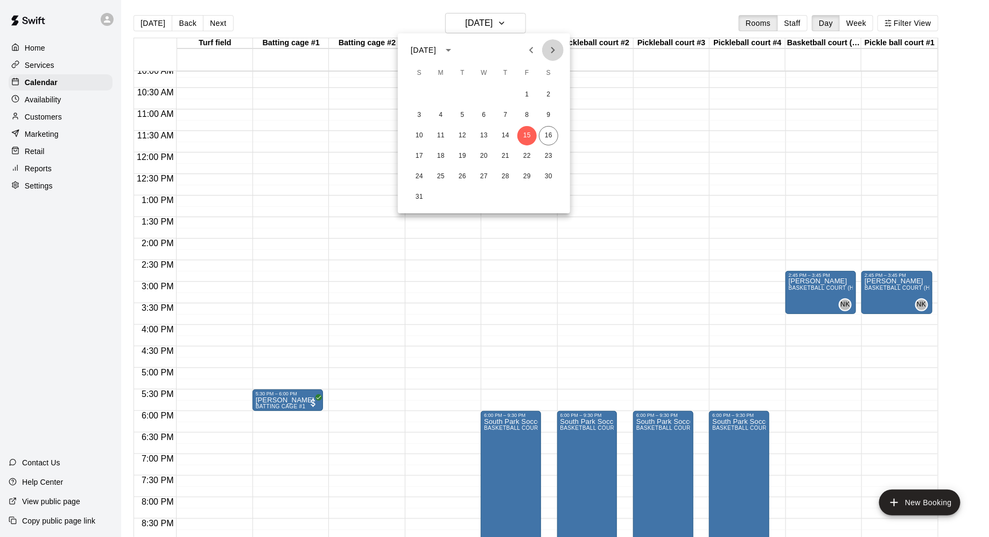
click at [552, 53] on icon "Next month" at bounding box center [553, 50] width 13 height 13
click at [525, 97] on button "5" at bounding box center [527, 94] width 19 height 19
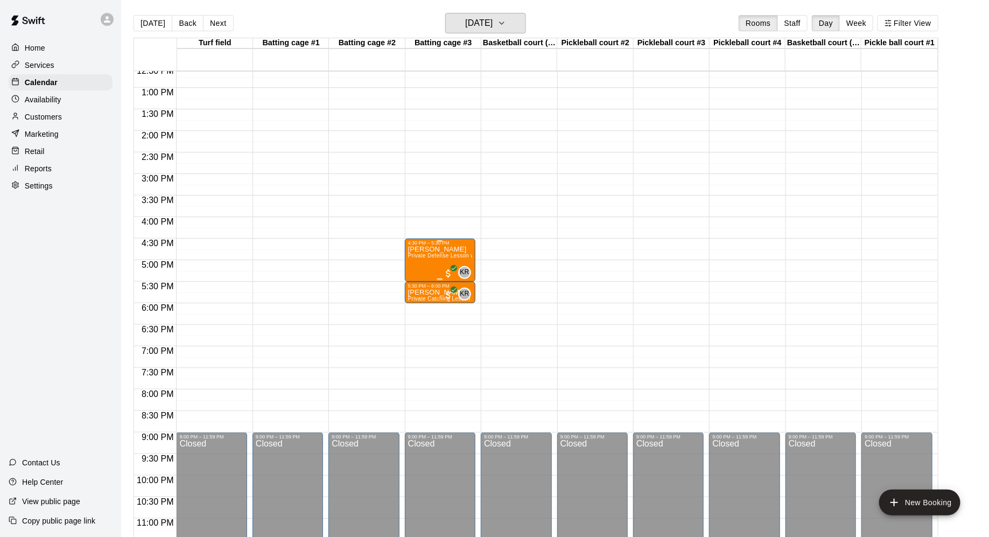
scroll to position [555, 0]
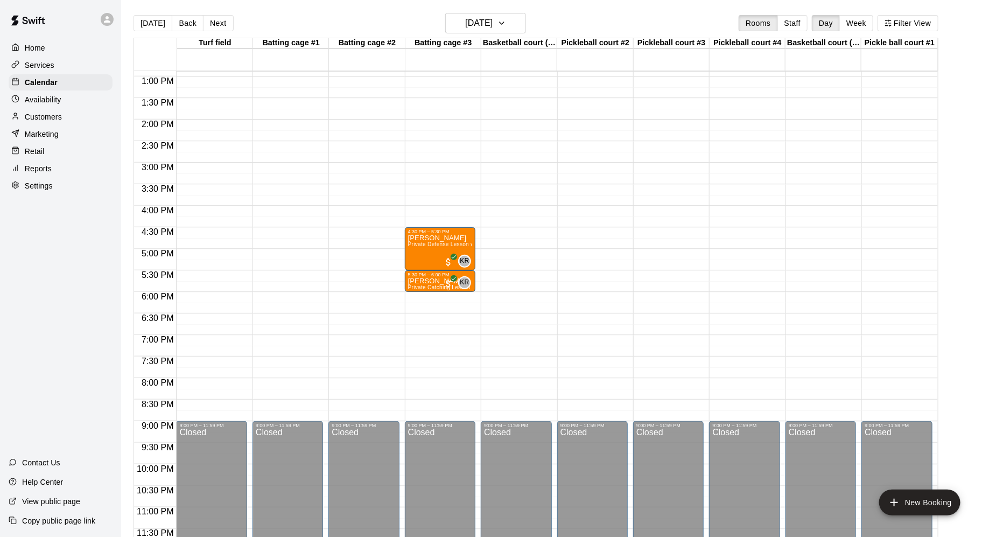
click at [443, 299] on div "12:00 AM – 7:30 AM Closed 4:30 PM – 5:30 PM [PERSON_NAME] Private Defense Lesso…" at bounding box center [440, 33] width 71 height 1034
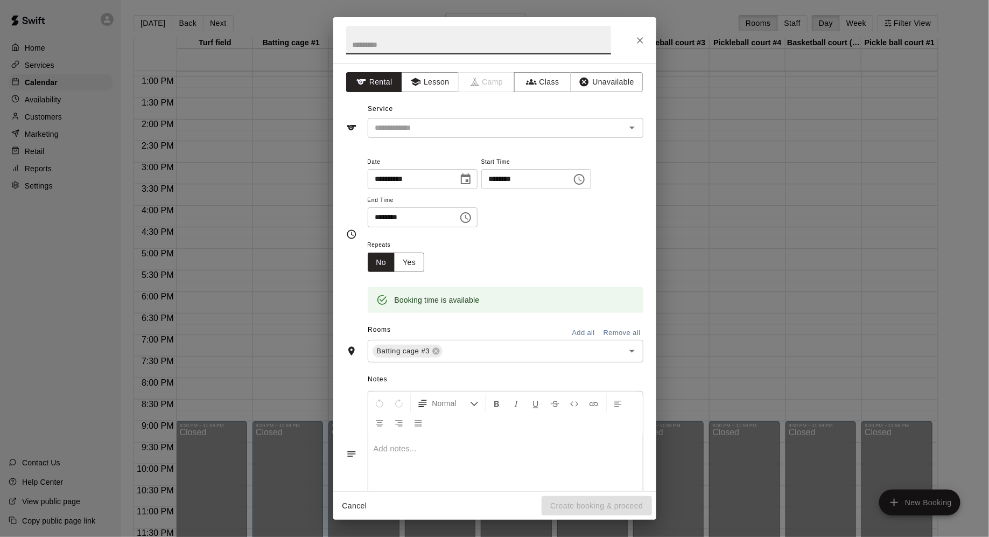
click at [500, 40] on input "text" at bounding box center [478, 40] width 265 height 29
click at [440, 87] on button "Lesson" at bounding box center [430, 82] width 57 height 20
click at [563, 124] on input "text" at bounding box center [490, 127] width 238 height 13
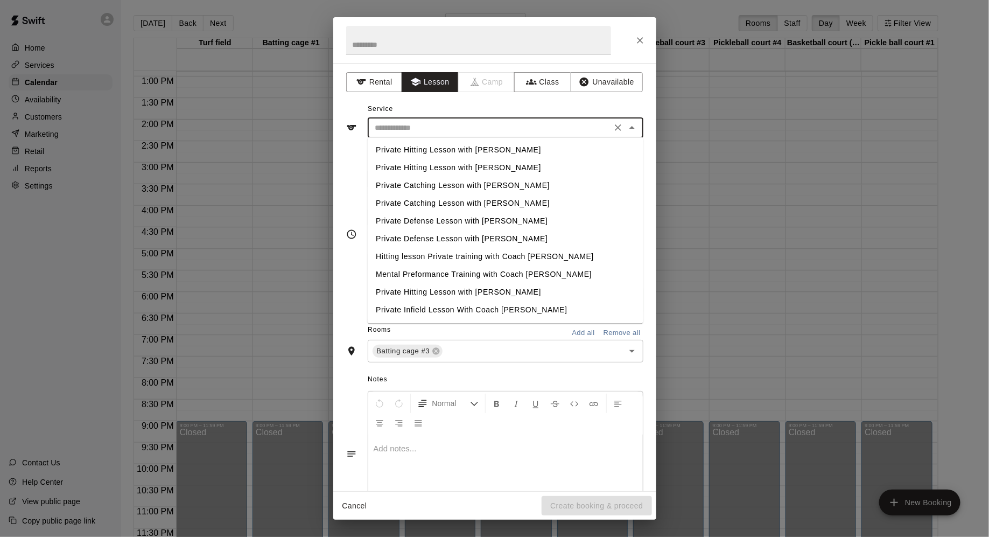
click at [506, 200] on li "Private Catching Lesson with [PERSON_NAME]" at bounding box center [505, 204] width 276 height 18
type input "**********"
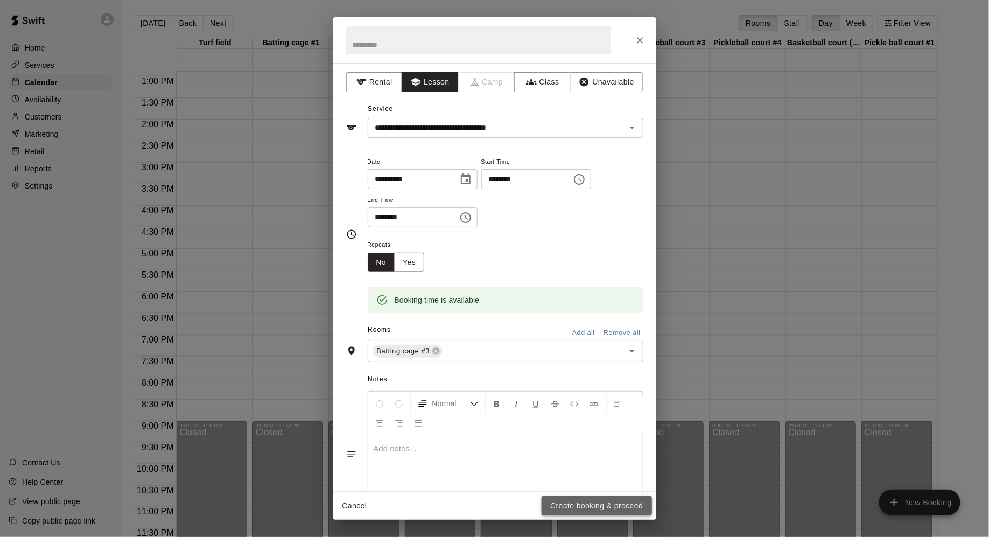
click at [575, 504] on button "Create booking & proceed" at bounding box center [597, 506] width 110 height 20
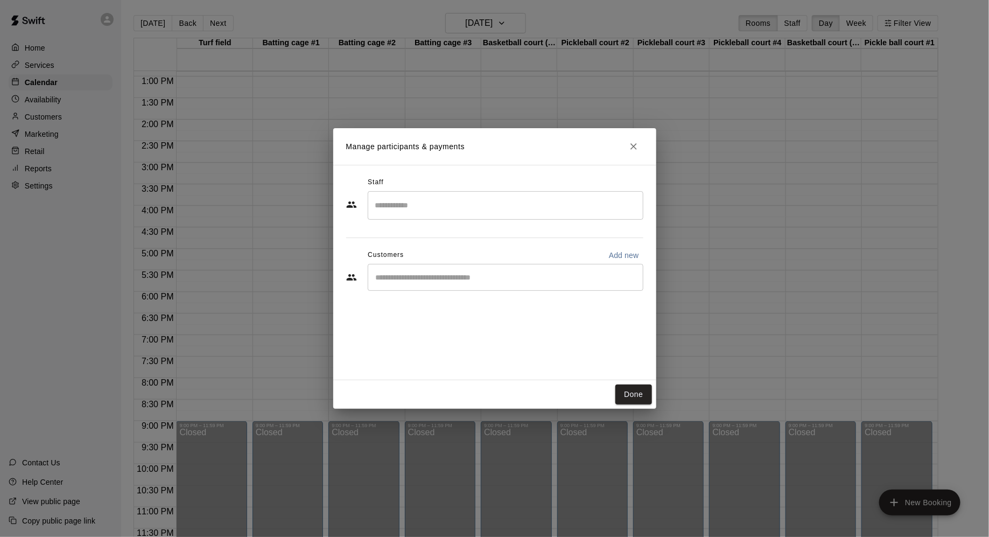
click at [513, 214] on input "Search staff" at bounding box center [506, 205] width 266 height 19
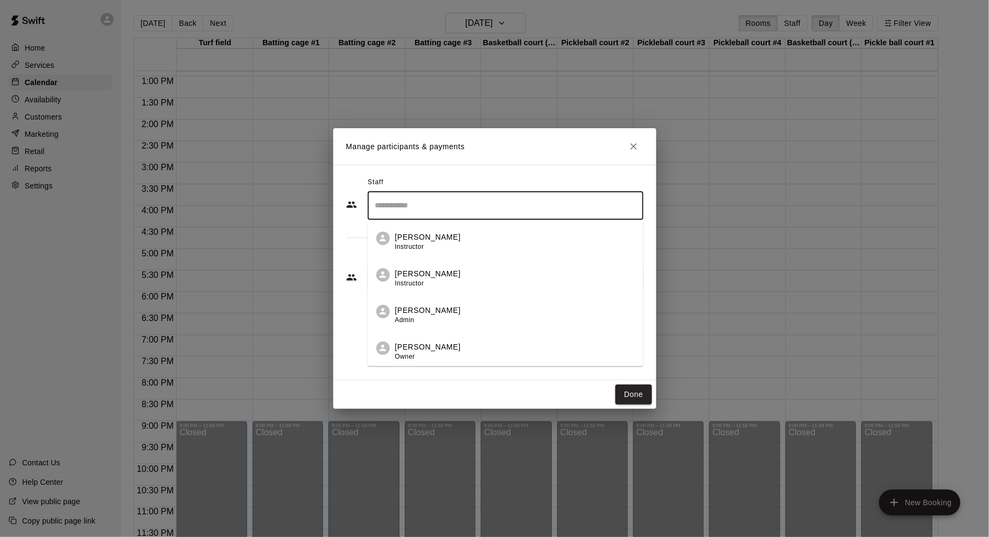
click at [501, 270] on div "[PERSON_NAME] Instructor" at bounding box center [515, 278] width 240 height 21
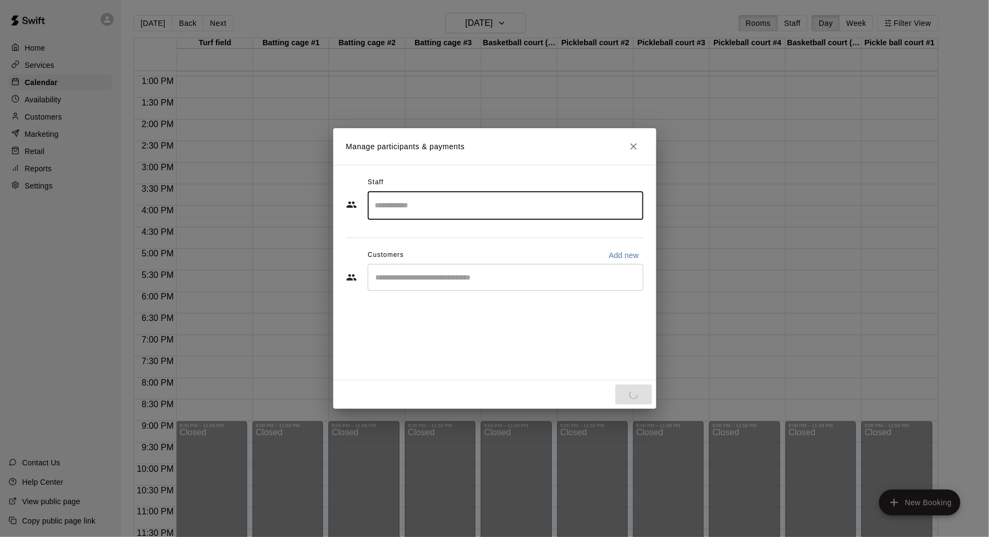
click at [500, 284] on div "​" at bounding box center [506, 277] width 276 height 27
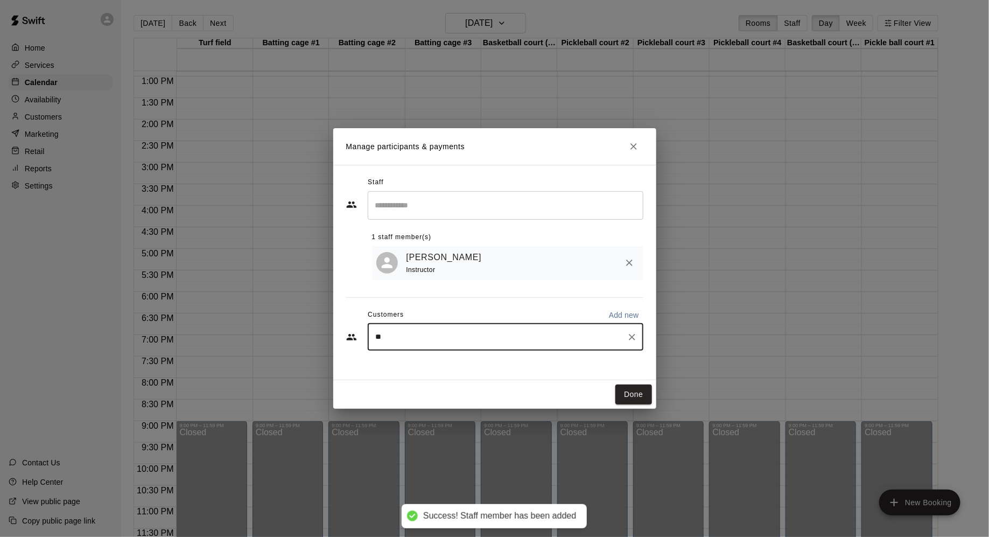
type input "***"
click at [459, 373] on span "[EMAIL_ADDRESS][DOMAIN_NAME]" at bounding box center [456, 374] width 116 height 8
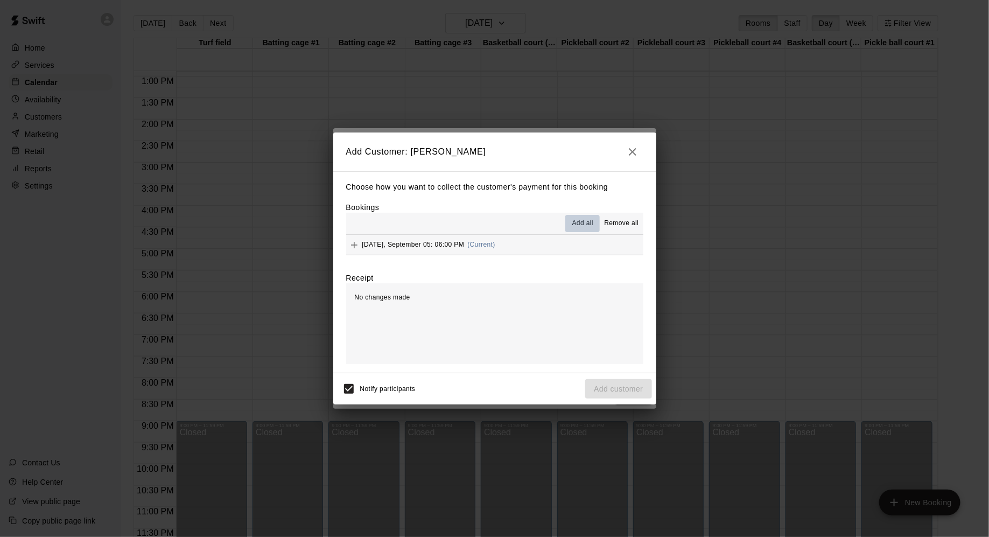
click at [575, 227] on span "Add all" at bounding box center [584, 223] width 22 height 11
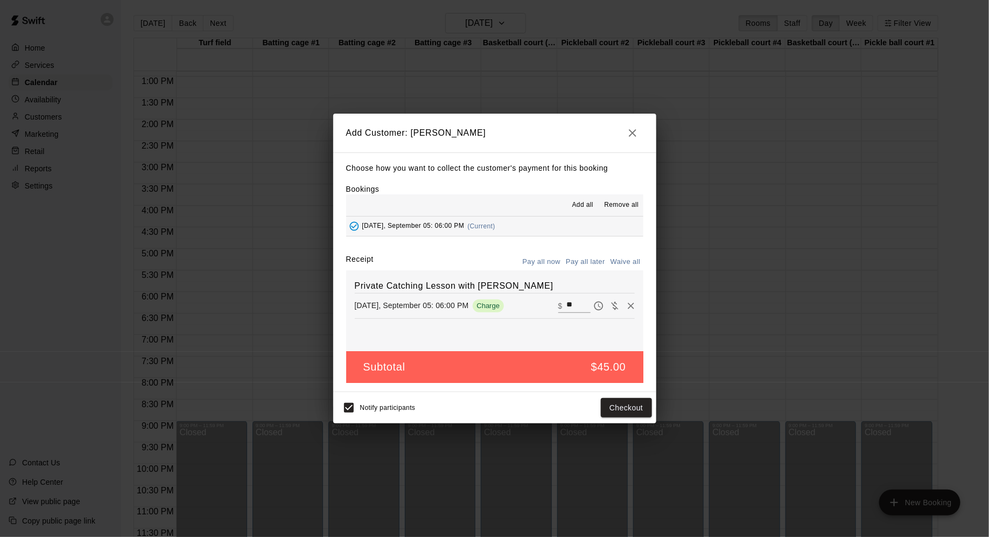
click at [616, 304] on icon "Waive payment" at bounding box center [615, 306] width 11 height 11
type input "*"
click at [630, 410] on button "Add customer" at bounding box center [619, 408] width 66 height 20
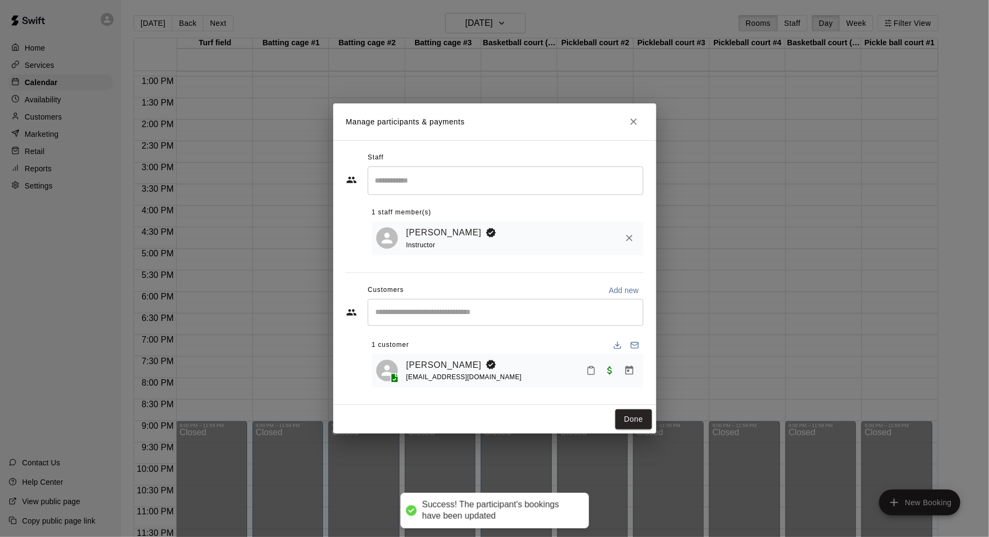
click at [631, 429] on div "Done" at bounding box center [494, 419] width 323 height 29
click at [632, 416] on button "Done" at bounding box center [634, 419] width 36 height 20
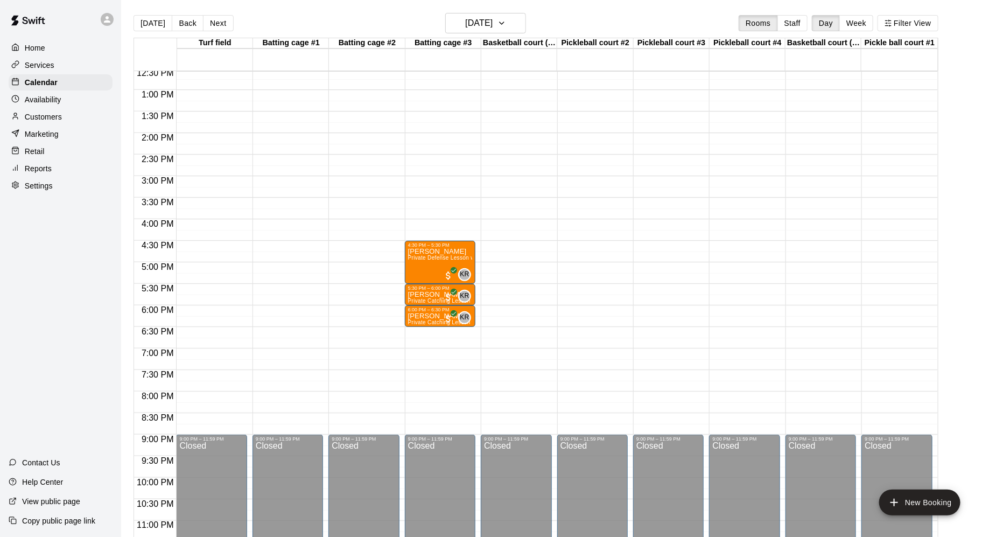
scroll to position [541, 0]
click at [506, 20] on icon "button" at bounding box center [502, 23] width 9 height 13
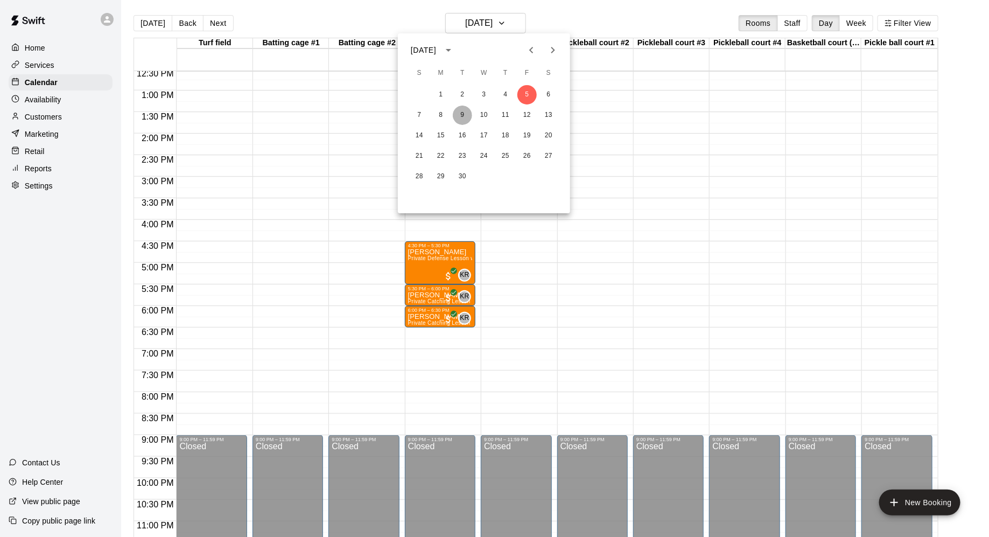
click at [464, 113] on button "9" at bounding box center [462, 115] width 19 height 19
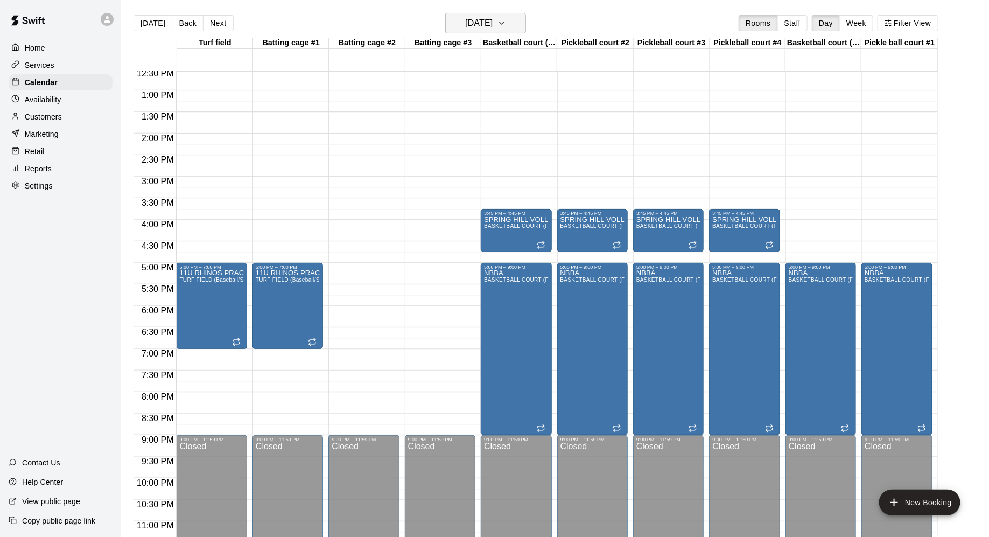
click at [506, 19] on icon "button" at bounding box center [502, 23] width 9 height 13
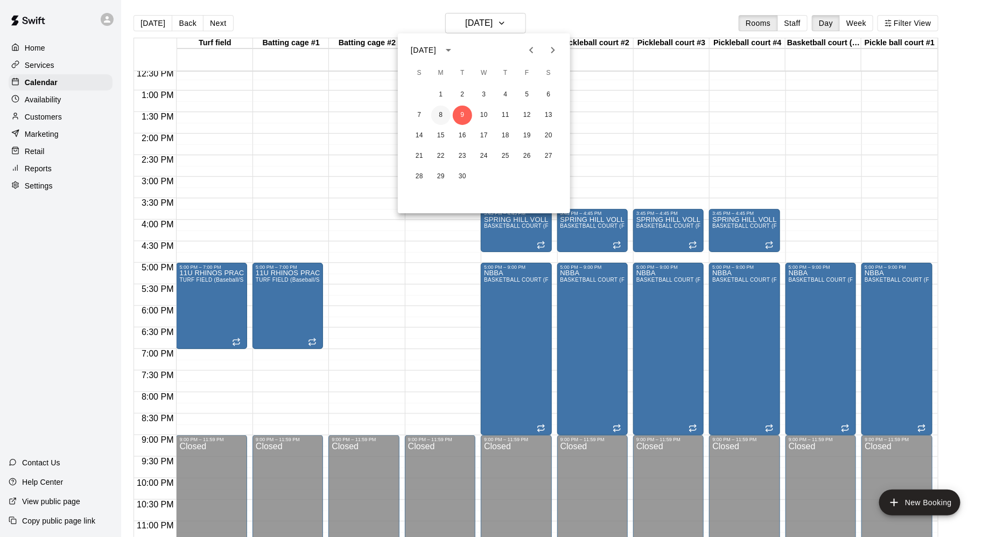
click at [441, 114] on button "8" at bounding box center [440, 115] width 19 height 19
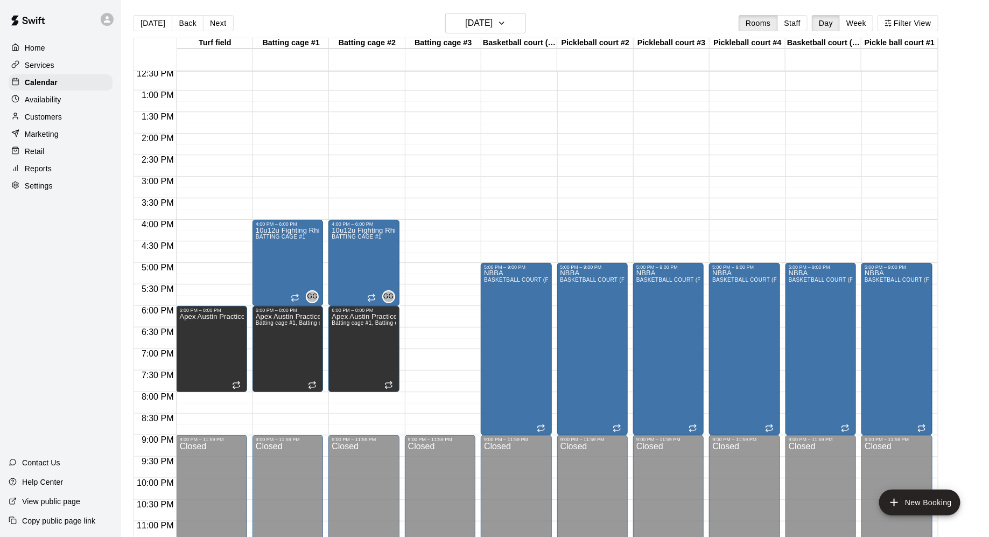
click at [482, 40] on div "Basketball court (full)" at bounding box center [520, 43] width 76 height 10
click at [521, 16] on button "[DATE]" at bounding box center [485, 23] width 81 height 20
click at [463, 103] on button "2" at bounding box center [462, 94] width 19 height 19
